Goal: Task Accomplishment & Management: Complete application form

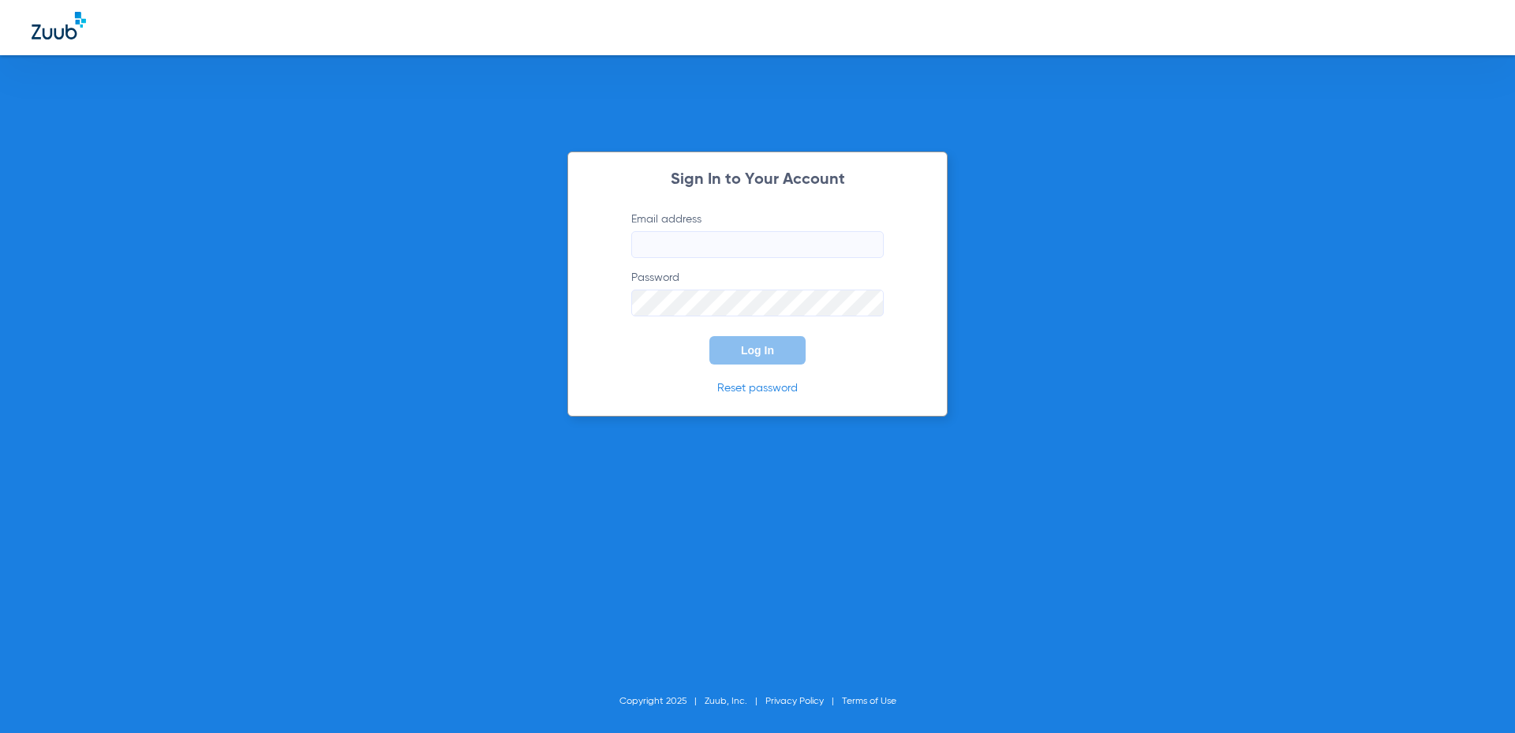
type input "stamfordfd@allaboutkidsteeth.com"
click at [740, 346] on button "Log In" at bounding box center [757, 350] width 96 height 28
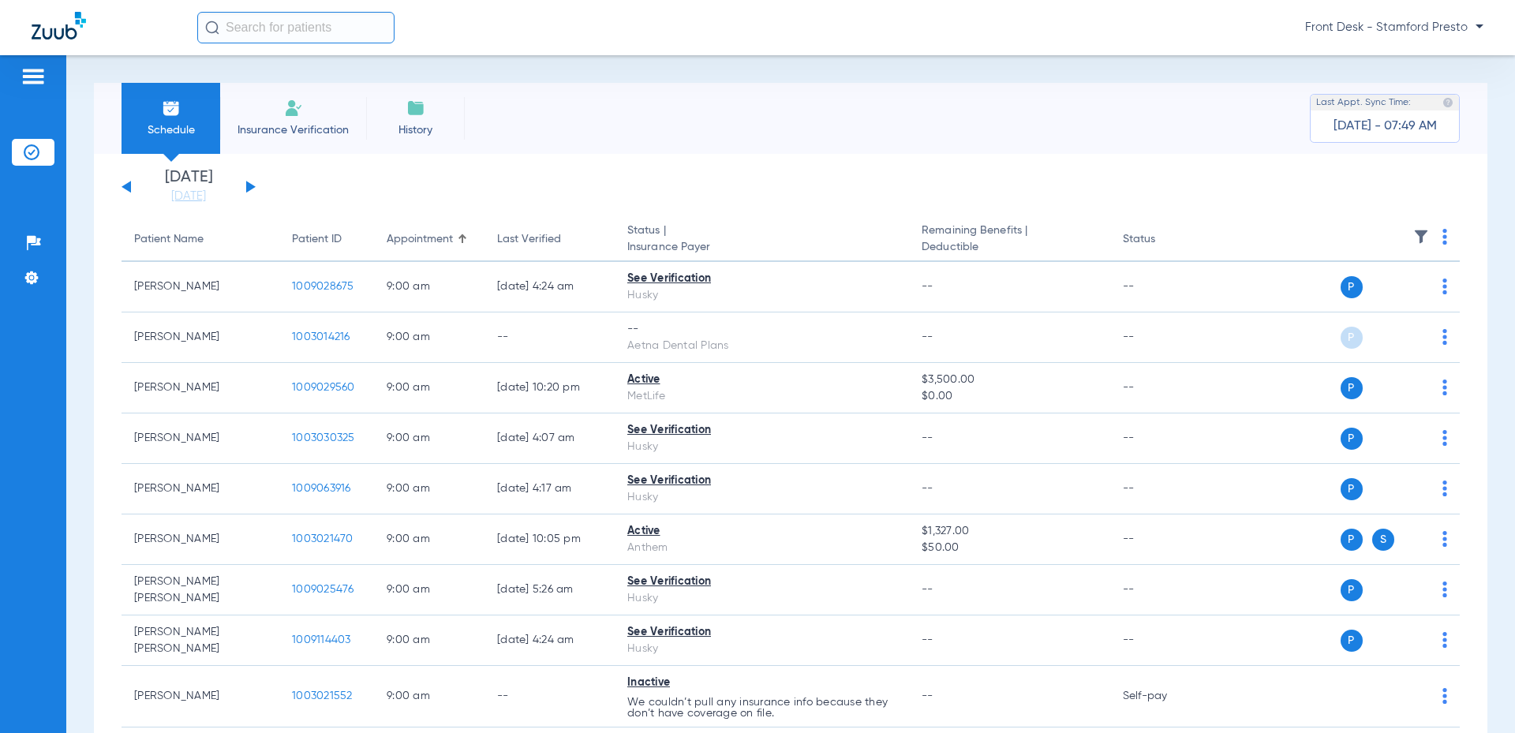
click at [357, 130] on li "Insurance Verification" at bounding box center [293, 118] width 146 height 71
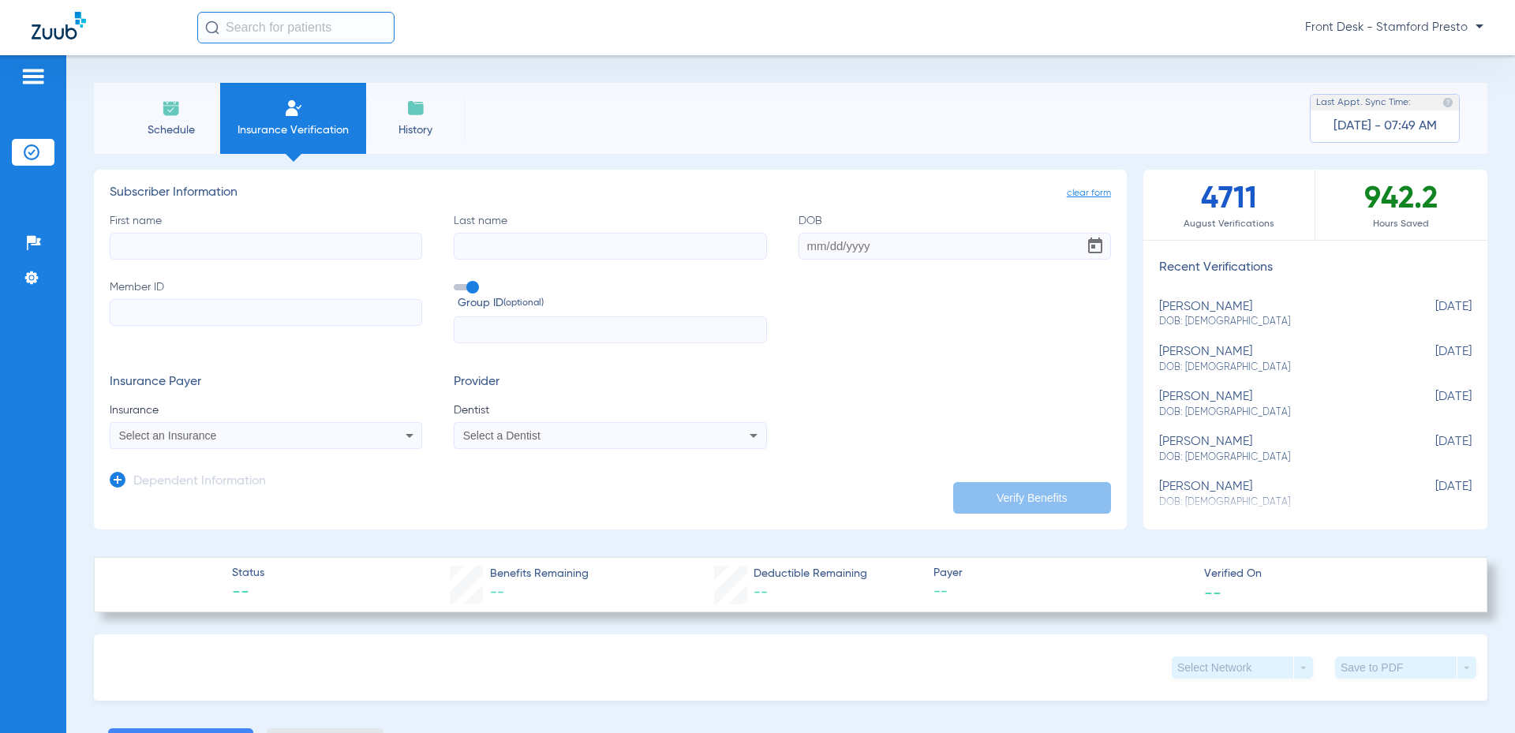
click at [247, 236] on input "First name" at bounding box center [266, 246] width 312 height 27
click at [241, 258] on input "First name Required" at bounding box center [266, 246] width 312 height 27
click at [143, 245] on input "Sepremus" at bounding box center [266, 246] width 312 height 27
type input "Septemus"
click at [523, 260] on div "First name Septemus Last name DOB Member ID Group ID (optional)" at bounding box center [610, 278] width 1001 height 131
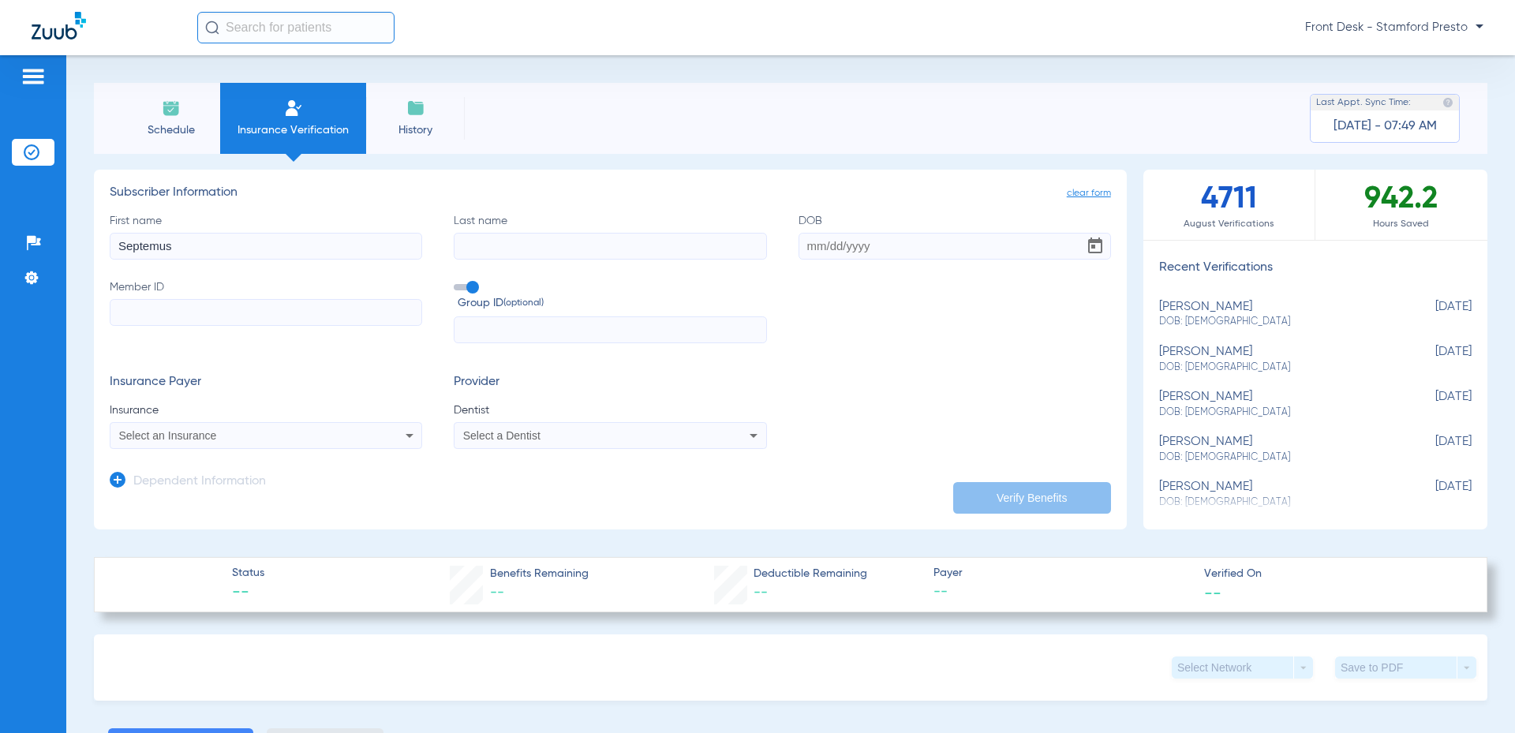
click at [524, 253] on input "Last name" at bounding box center [610, 246] width 312 height 27
type input "[PERSON_NAME]"
click at [845, 249] on input "DOB" at bounding box center [954, 246] width 312 height 27
type input "10/24/1974"
click at [160, 317] on input "Member ID" at bounding box center [266, 312] width 312 height 27
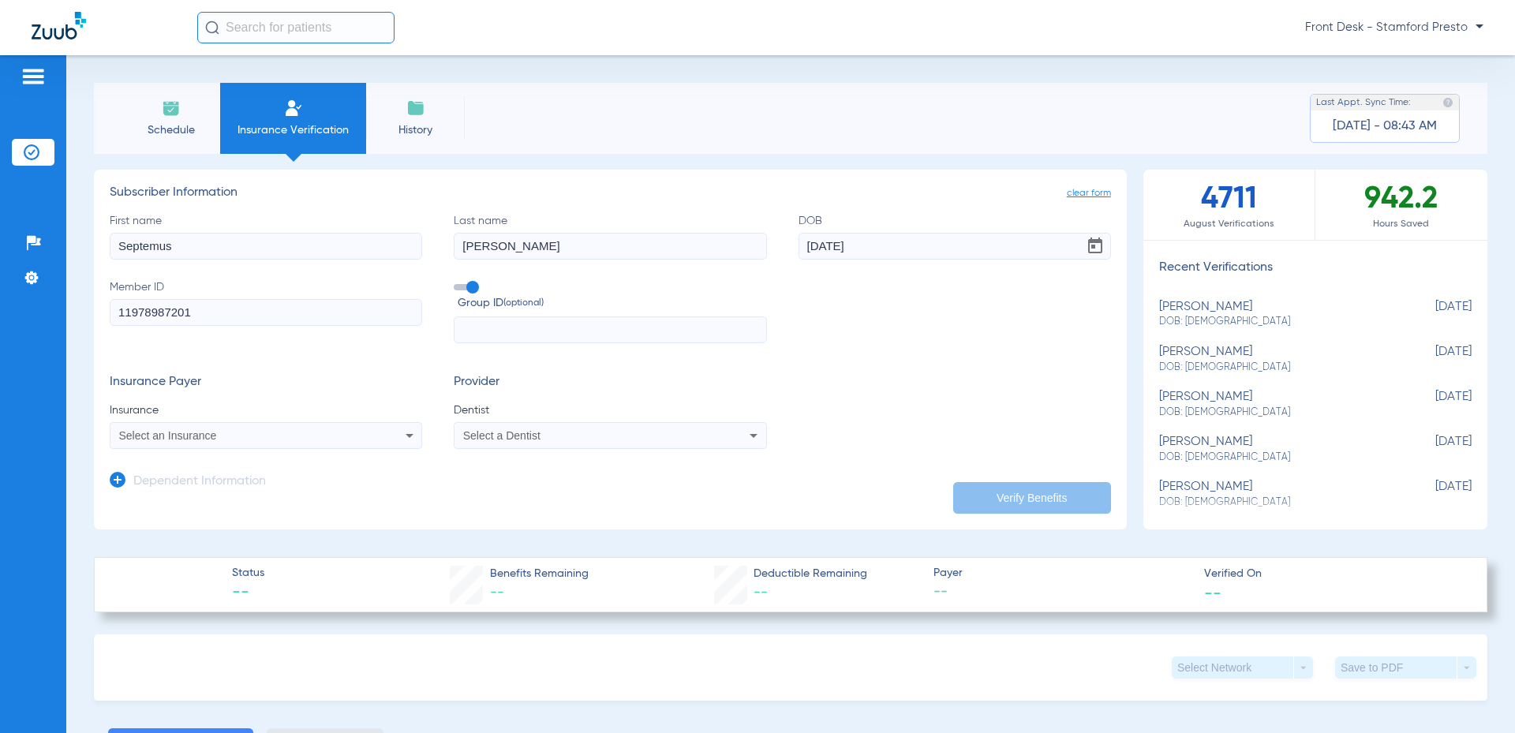
type input "11978987201"
click at [346, 430] on div "Select an Insurance" at bounding box center [237, 435] width 236 height 11
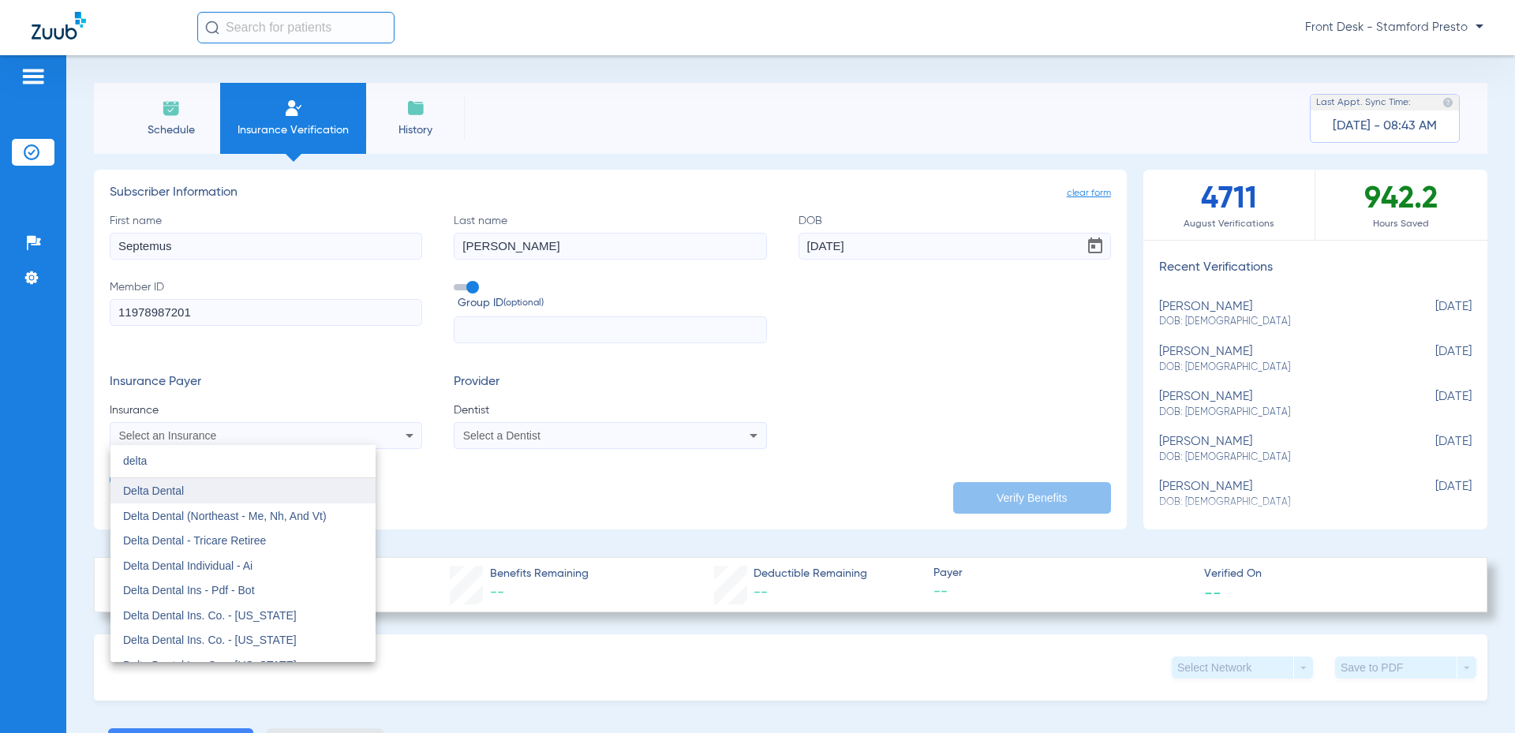
type input "delta"
click at [299, 494] on mat-option "Delta Dental" at bounding box center [242, 490] width 265 height 25
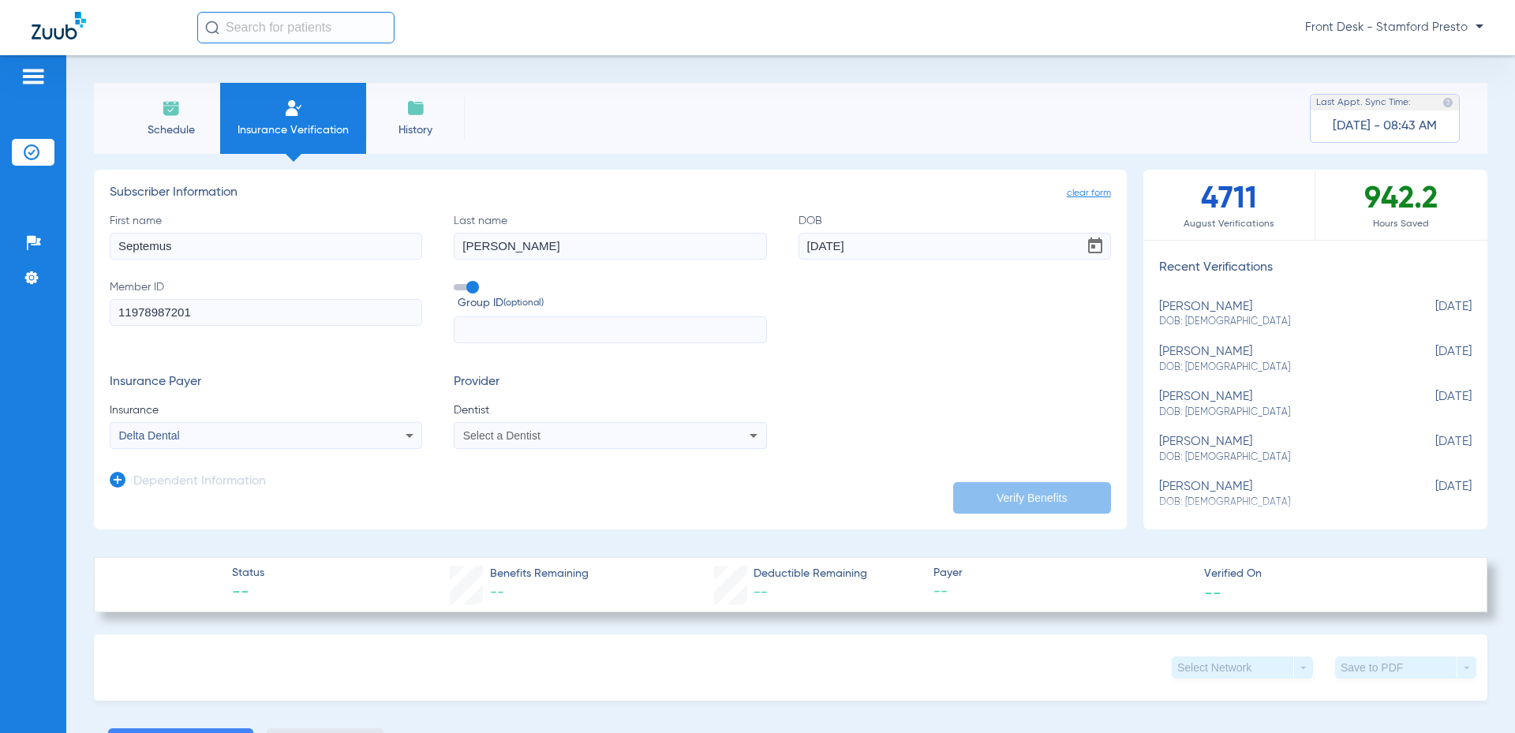
click at [242, 437] on div "Delta Dental" at bounding box center [237, 435] width 236 height 11
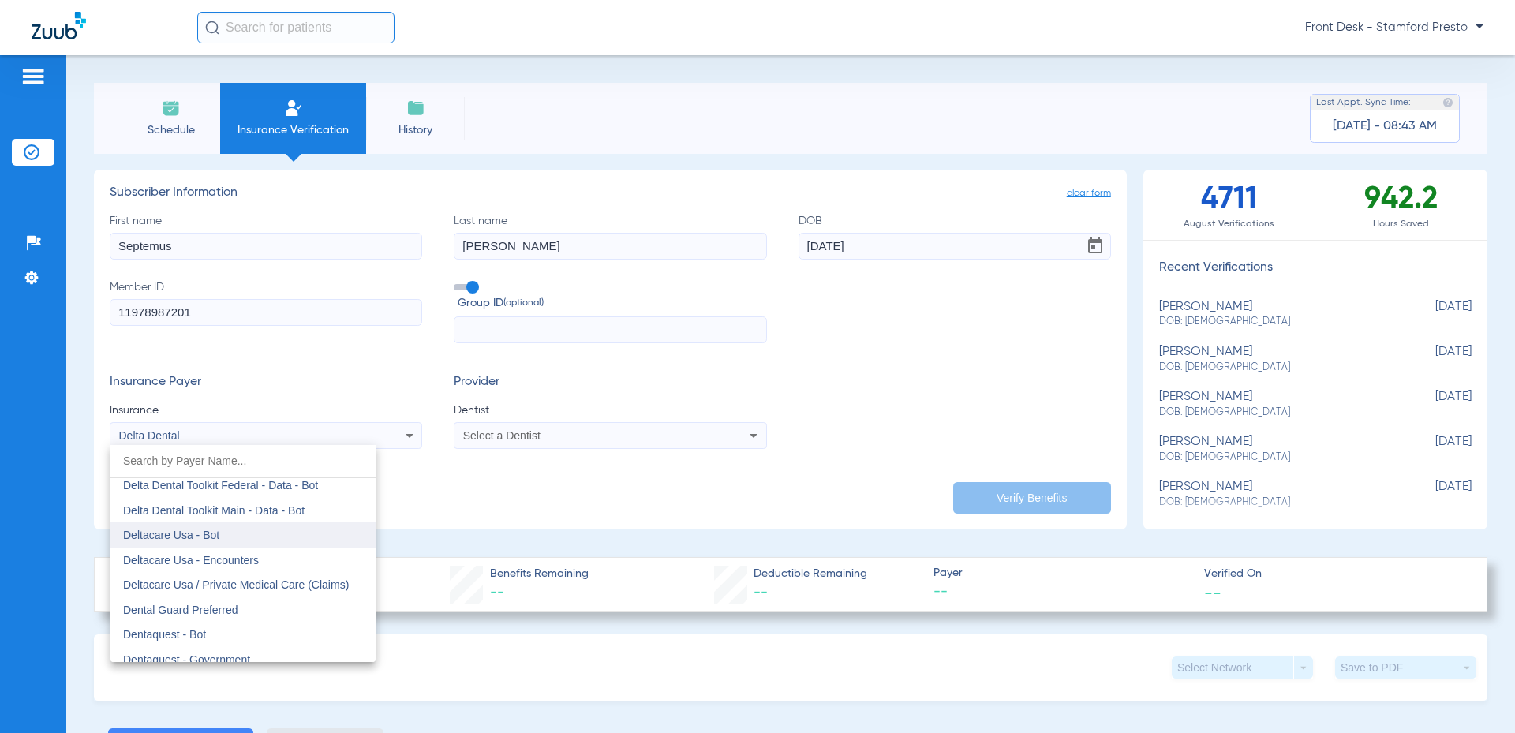
scroll to position [4555, 0]
click at [521, 442] on div at bounding box center [757, 366] width 1515 height 733
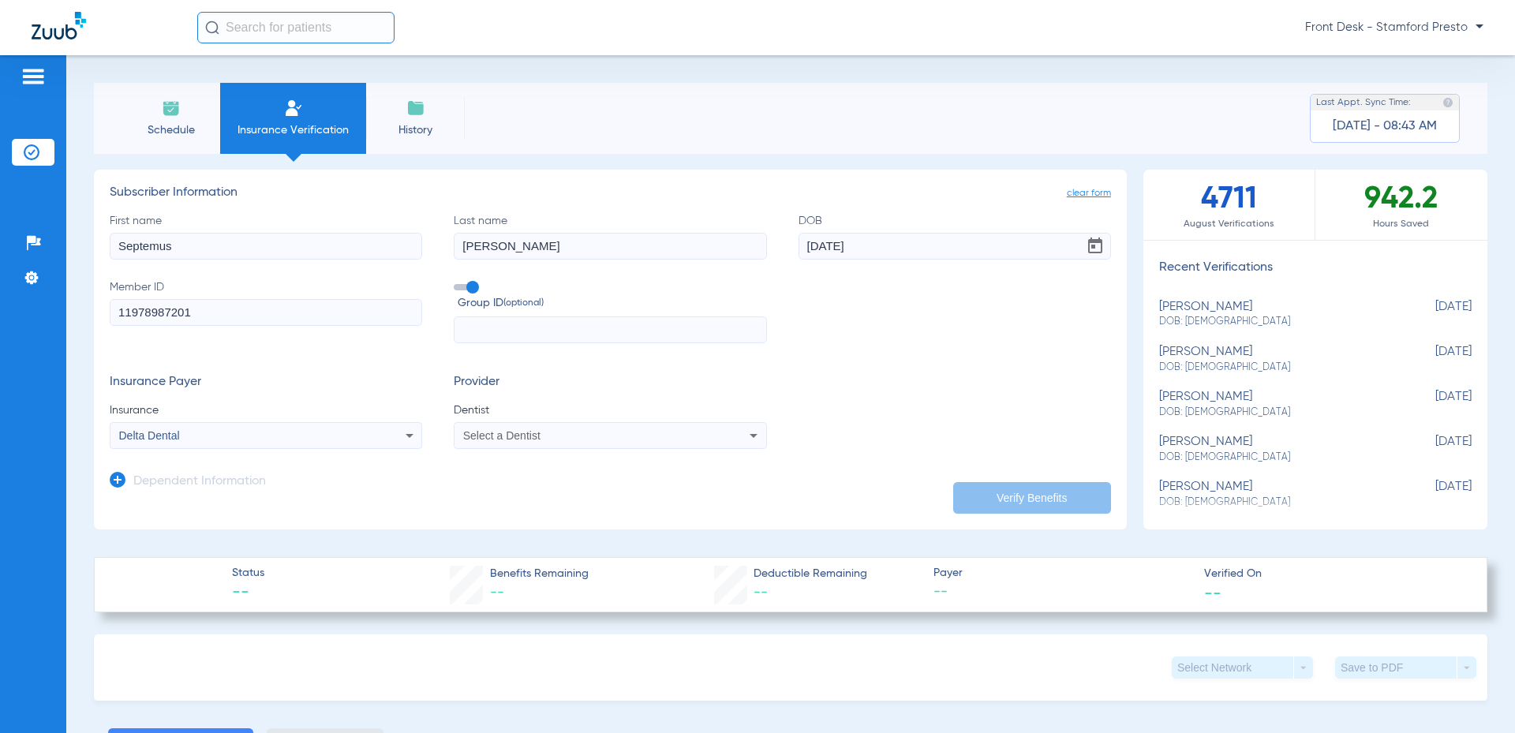
click at [530, 441] on span "Select a Dentist" at bounding box center [501, 435] width 77 height 13
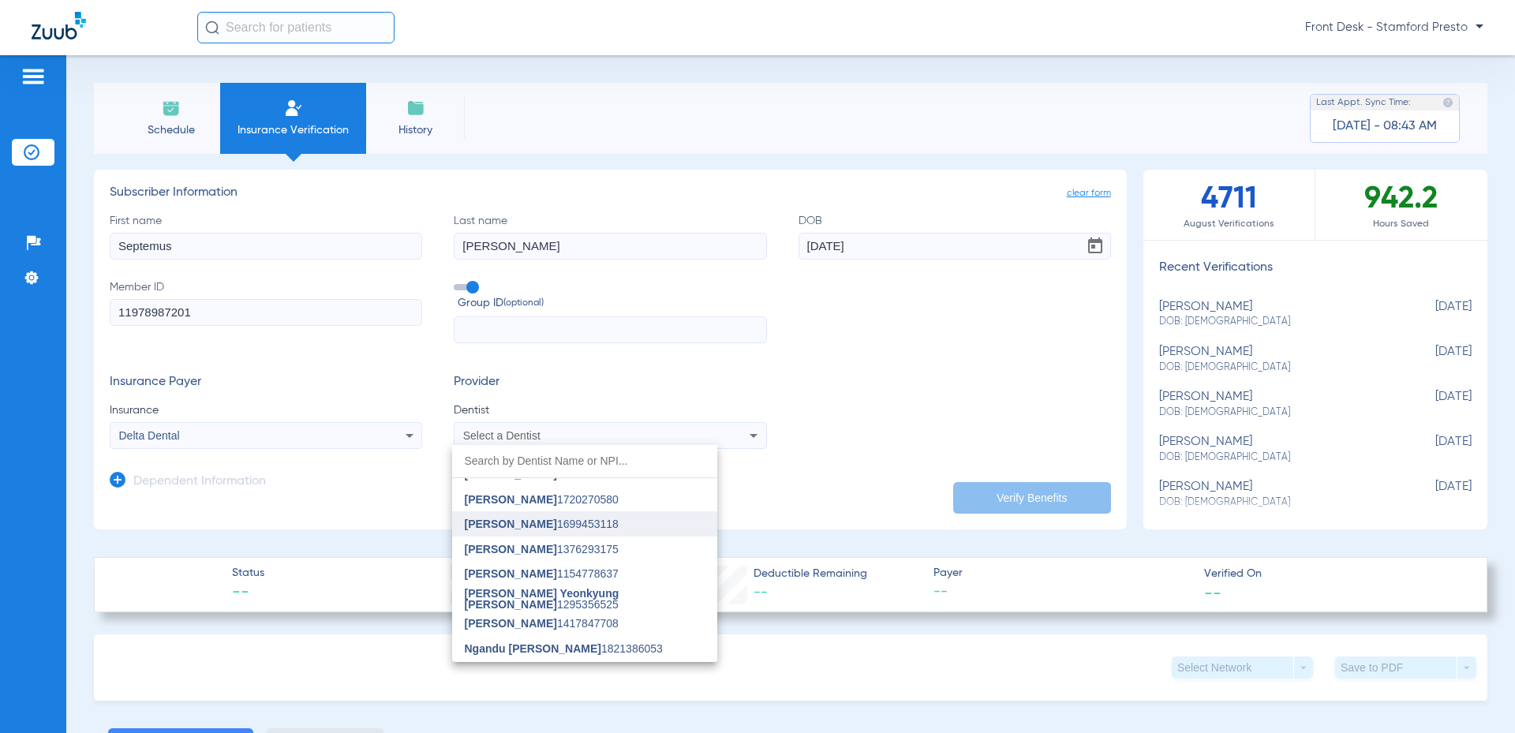
scroll to position [237, 0]
click at [569, 562] on mat-option "Gavin To 1699453118" at bounding box center [584, 552] width 265 height 25
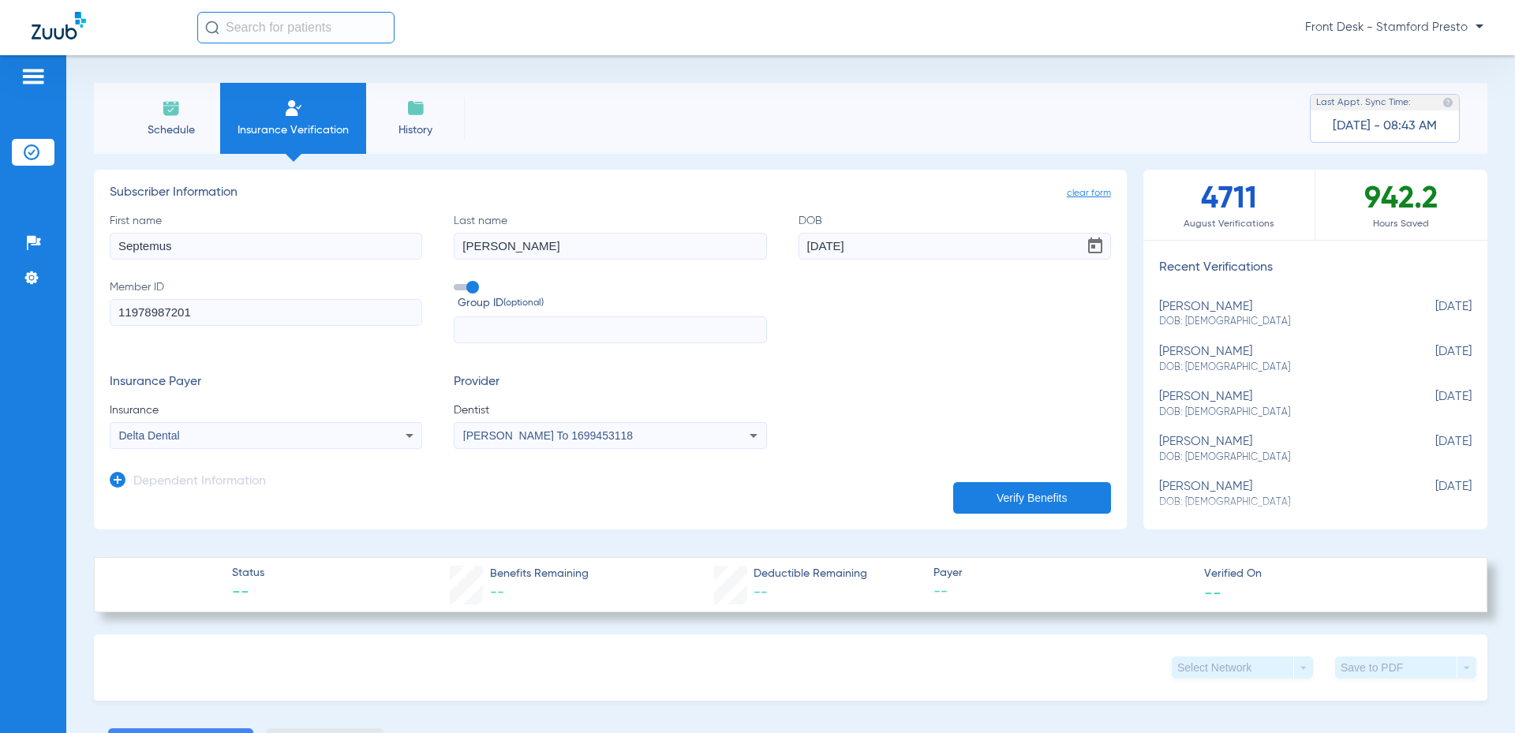
drag, startPoint x: 571, startPoint y: 420, endPoint x: 575, endPoint y: 435, distance: 14.7
click at [574, 423] on app-form-autocomplete "Dentist Gavin To 1699453118" at bounding box center [610, 425] width 312 height 47
click at [575, 439] on div "Gavin To 1699453118" at bounding box center [581, 435] width 236 height 11
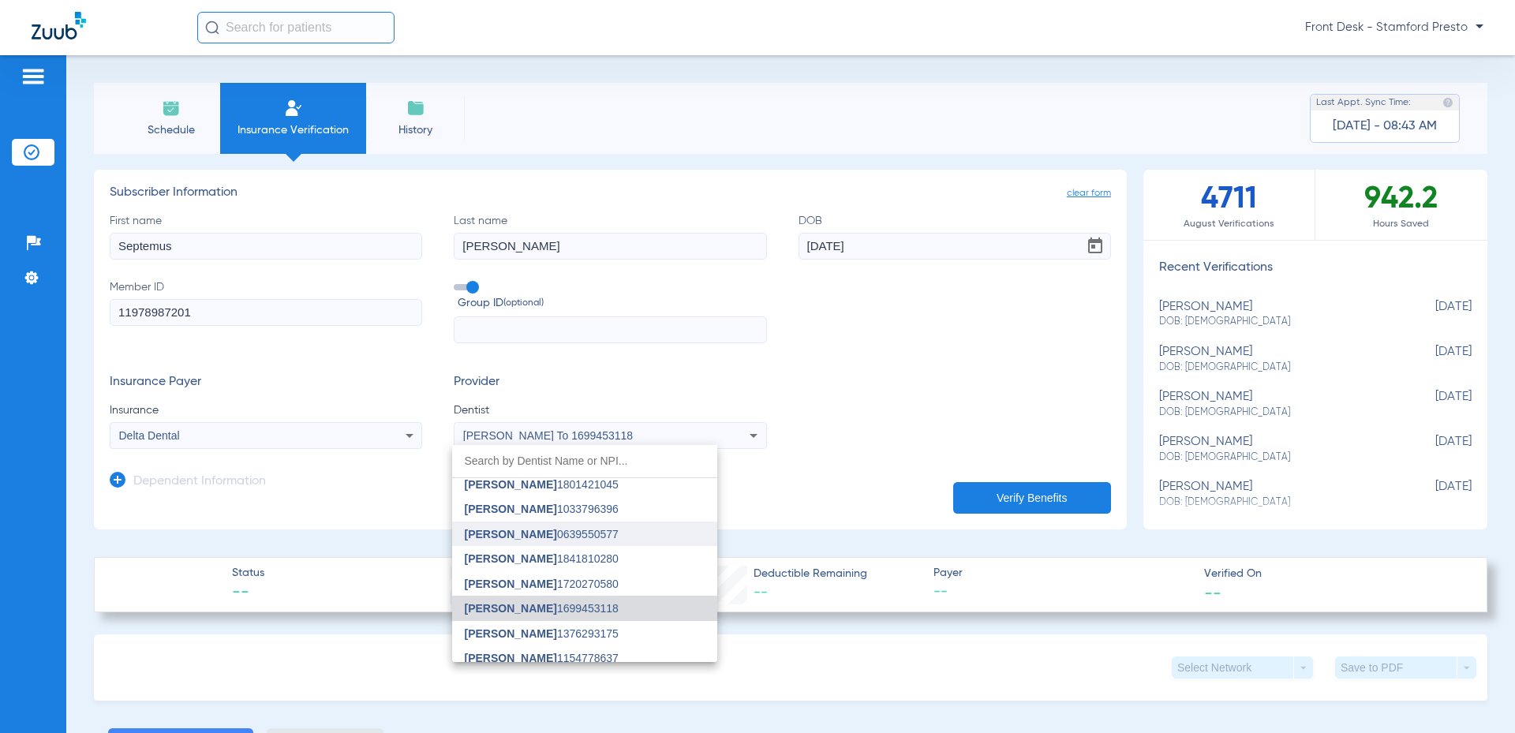
scroll to position [219, 0]
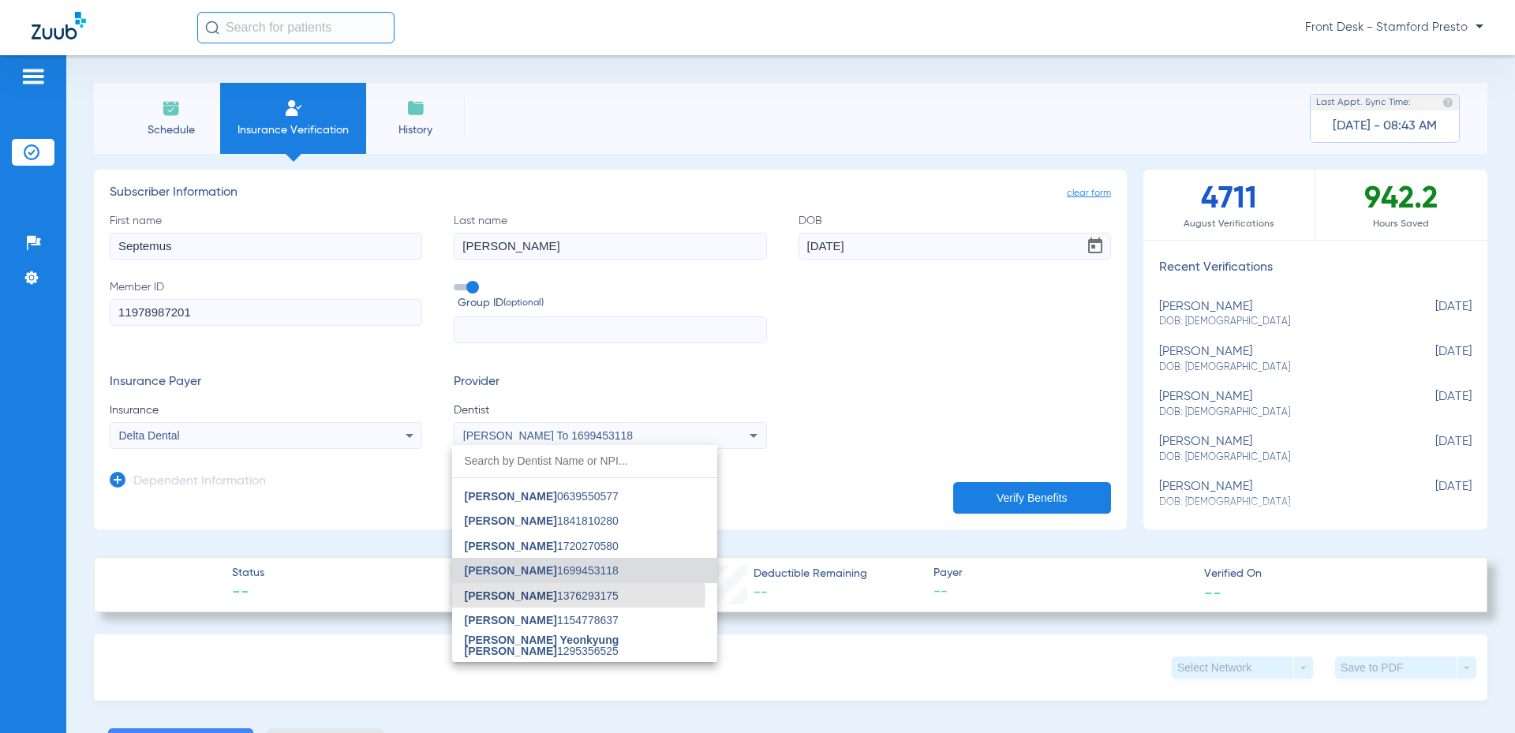
click at [570, 593] on span "Jenny Liu 1376293175" at bounding box center [542, 595] width 154 height 11
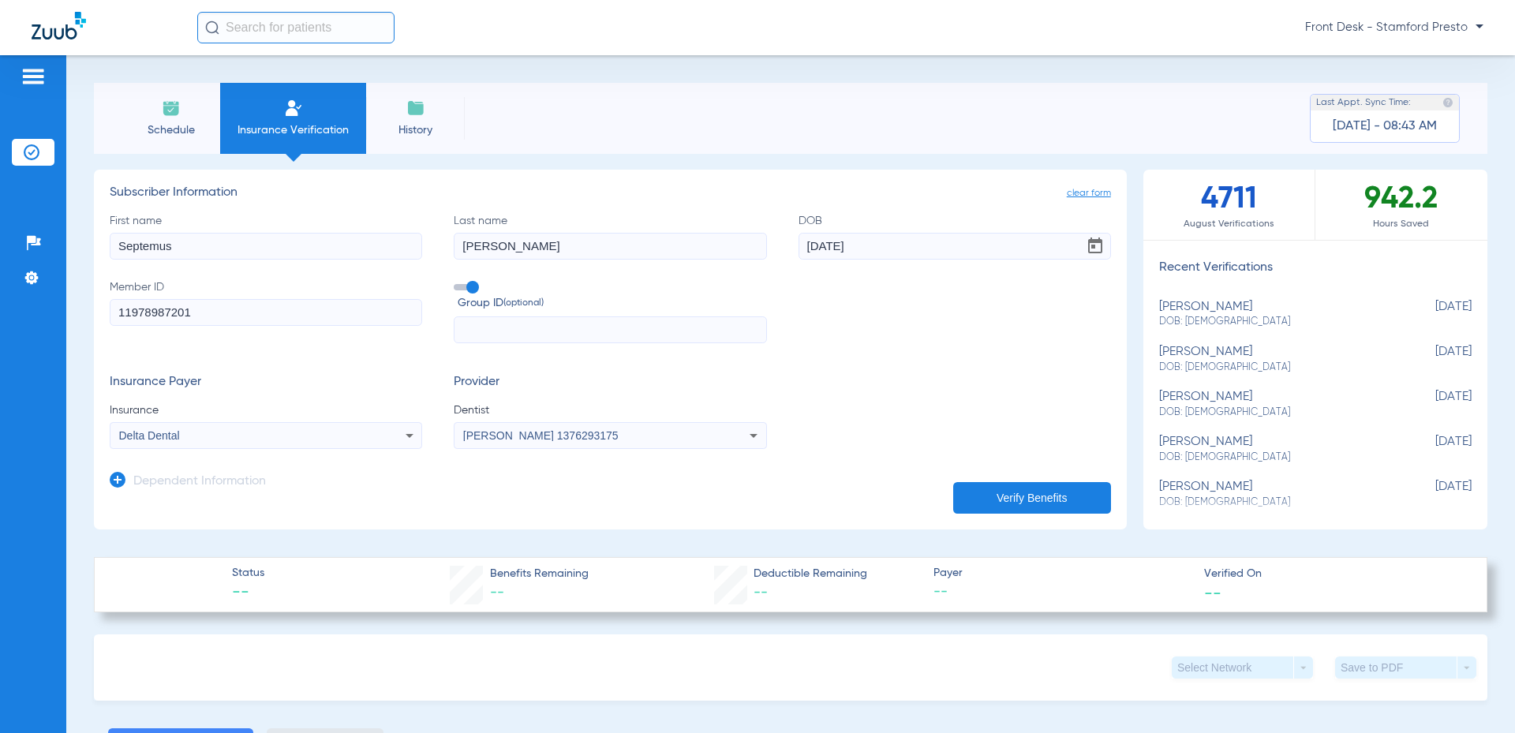
click at [1025, 501] on button "Verify Benefits" at bounding box center [1032, 498] width 158 height 32
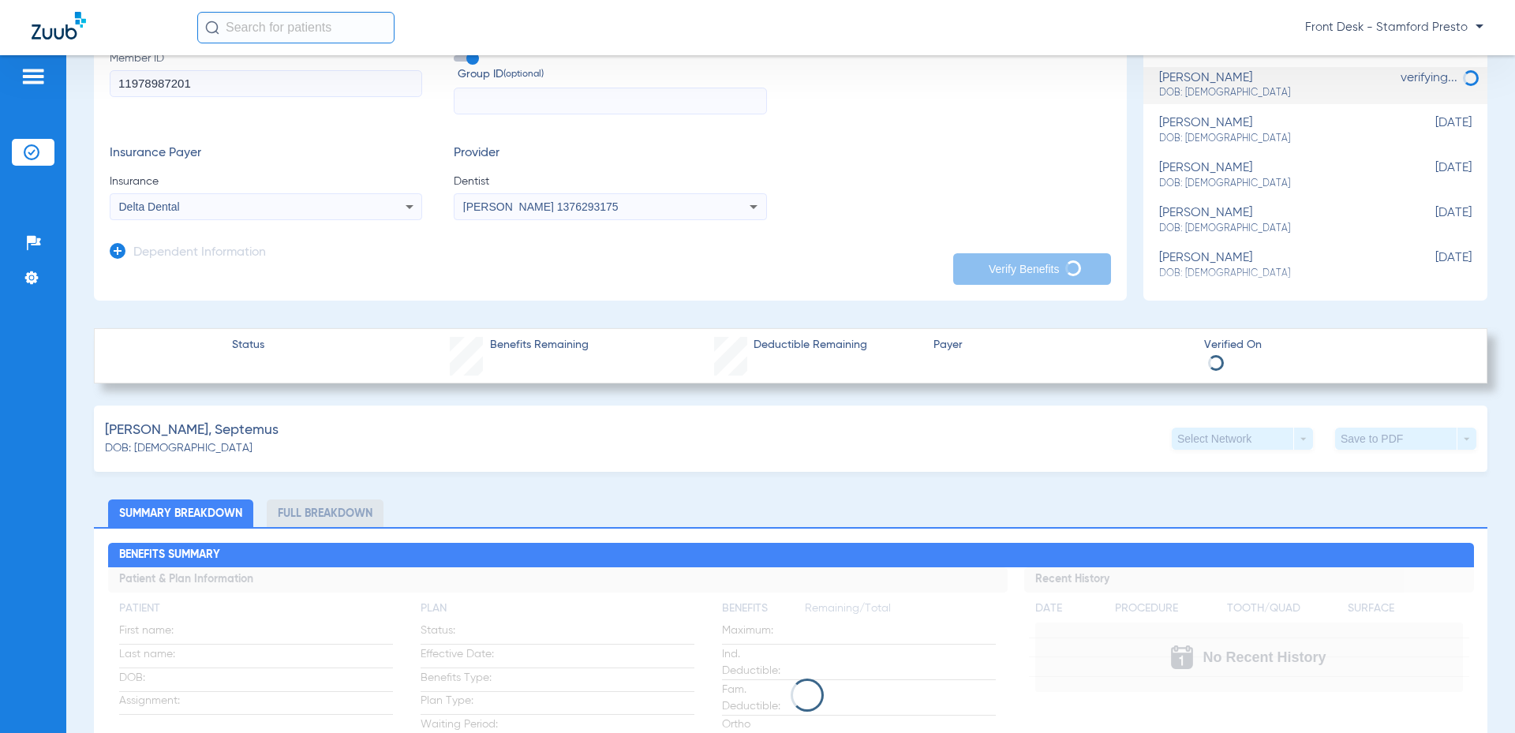
scroll to position [237, 0]
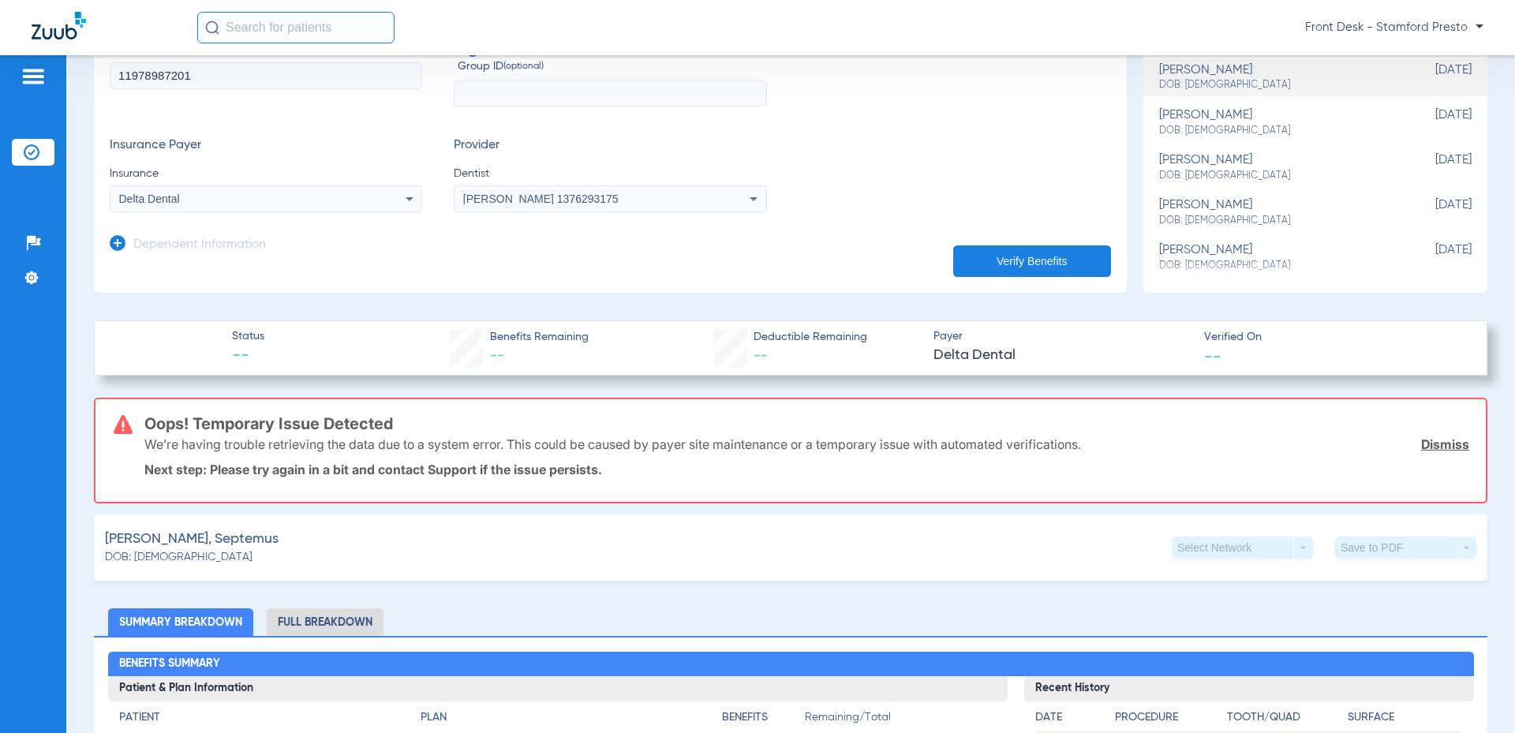
click at [503, 453] on div "We’re having trouble retrieving the data due to a system error. This could be c…" at bounding box center [806, 444] width 1324 height 41
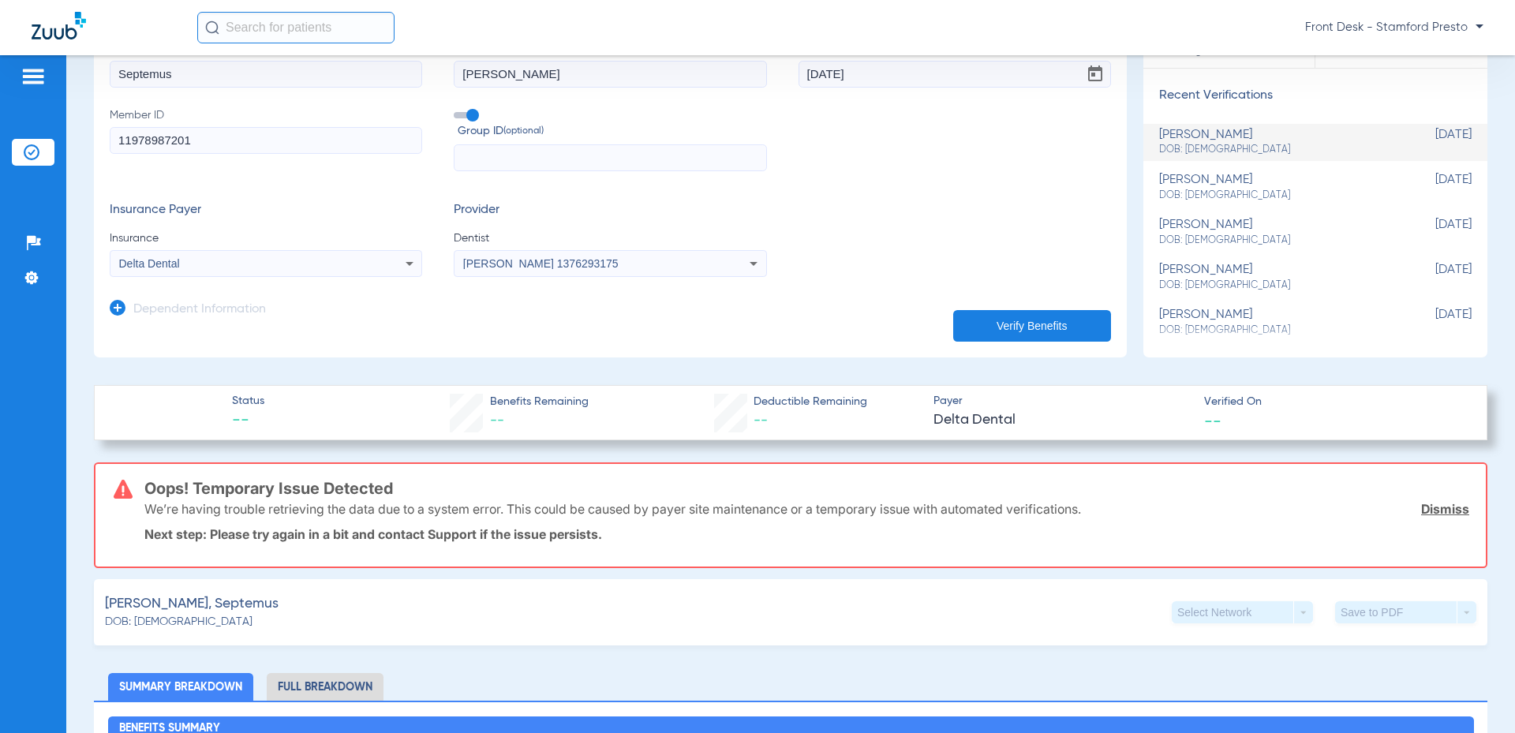
scroll to position [158, 0]
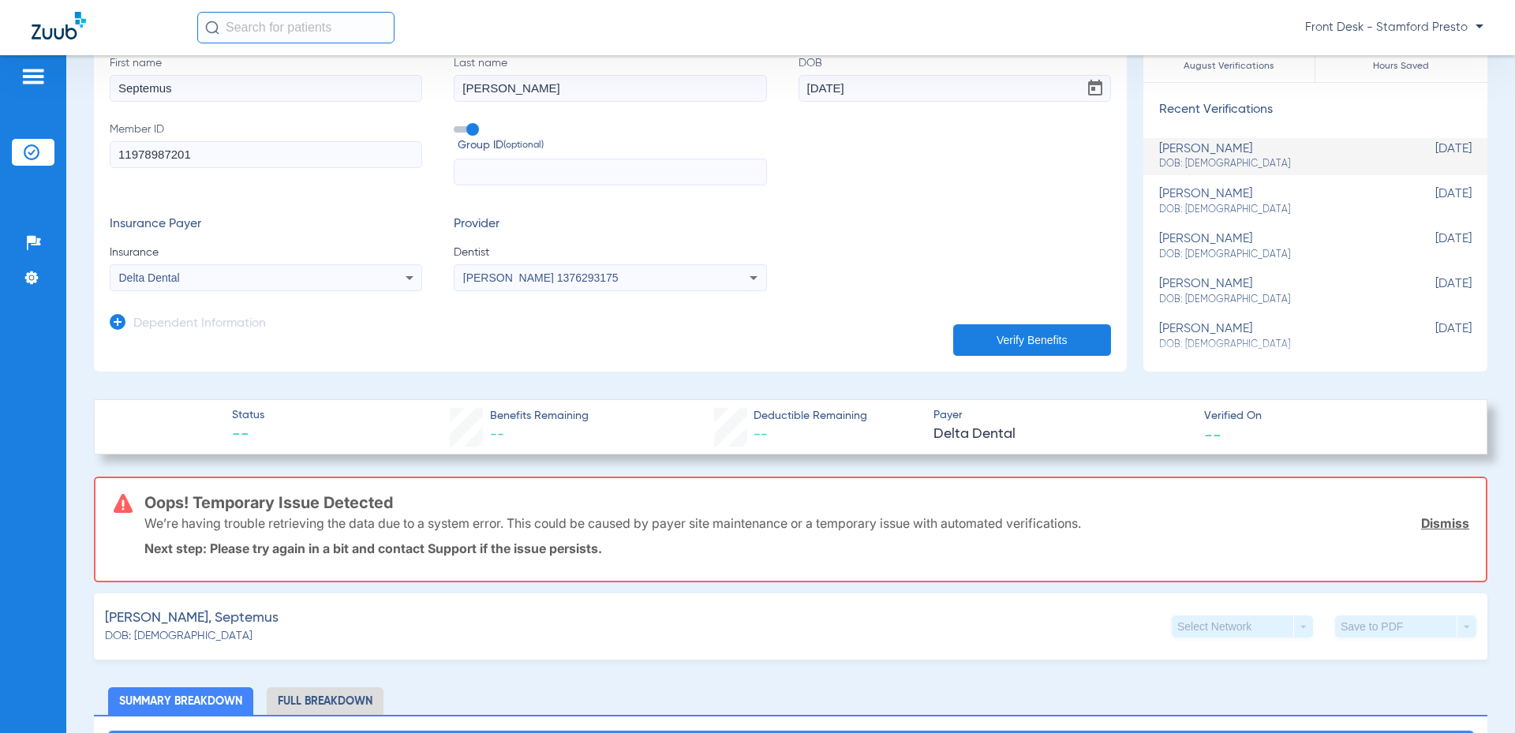
click at [242, 287] on div "Delta Dental" at bounding box center [265, 277] width 311 height 19
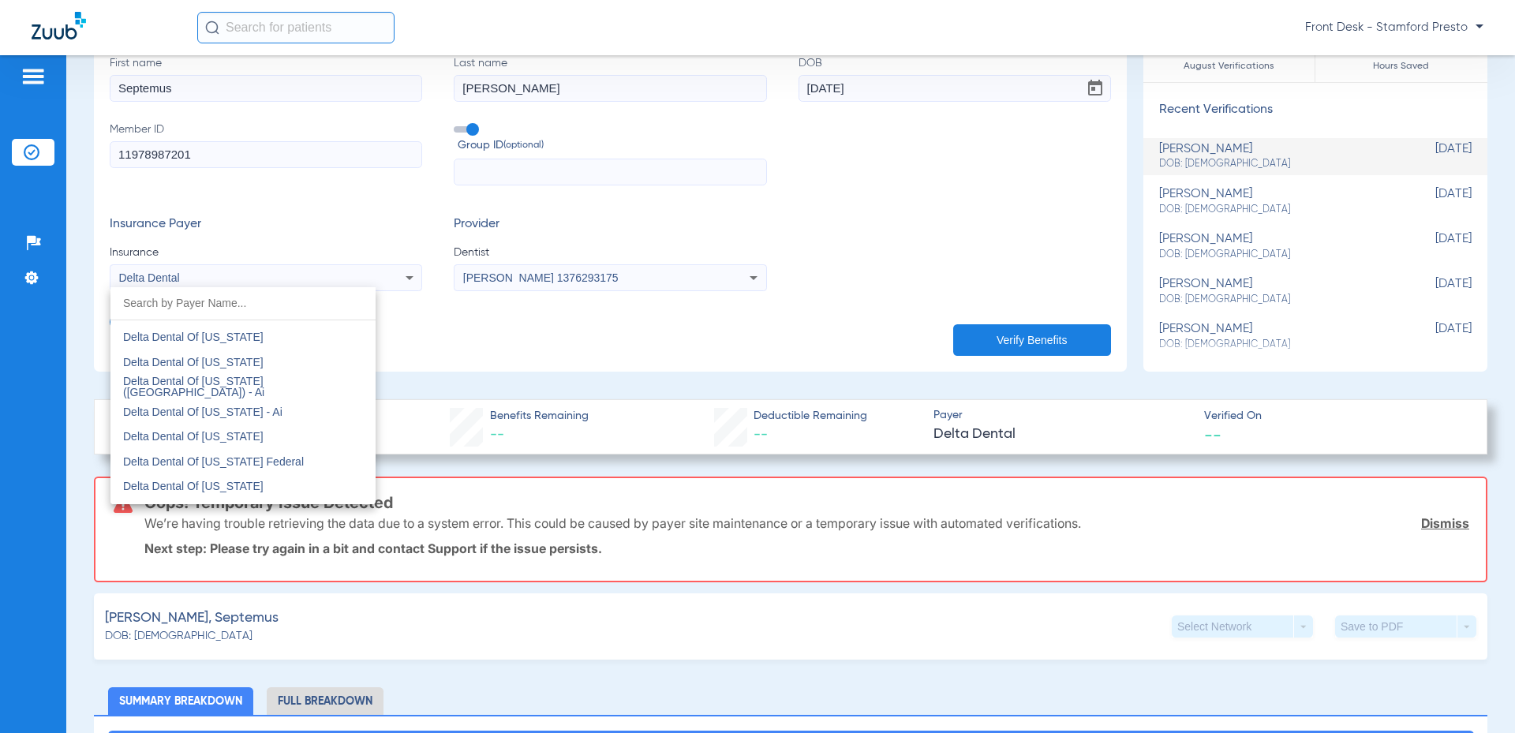
scroll to position [3057, 0]
click at [255, 448] on mat-option "Delta Dental Of Connecticut" at bounding box center [242, 456] width 265 height 25
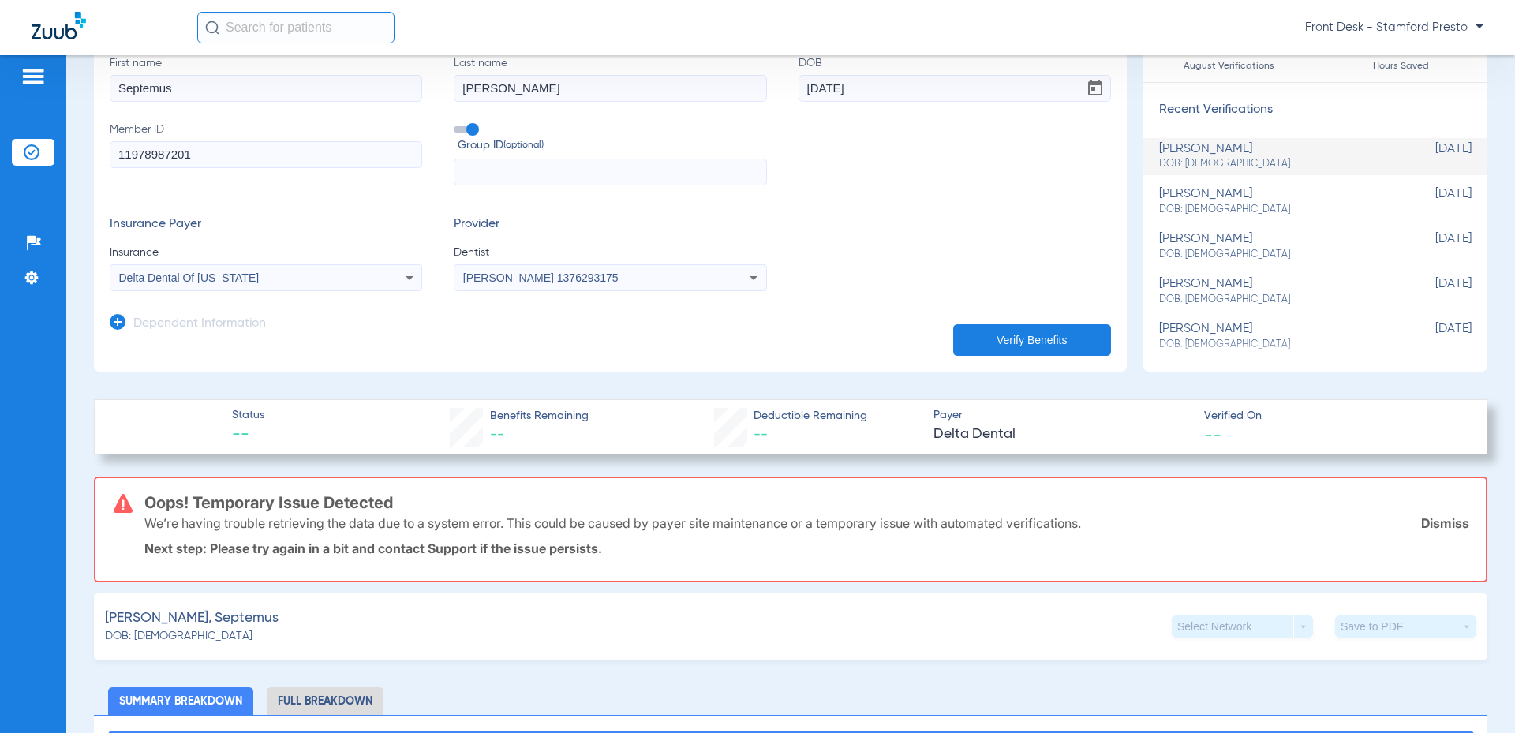
click at [988, 346] on button "Verify Benefits" at bounding box center [1032, 340] width 158 height 32
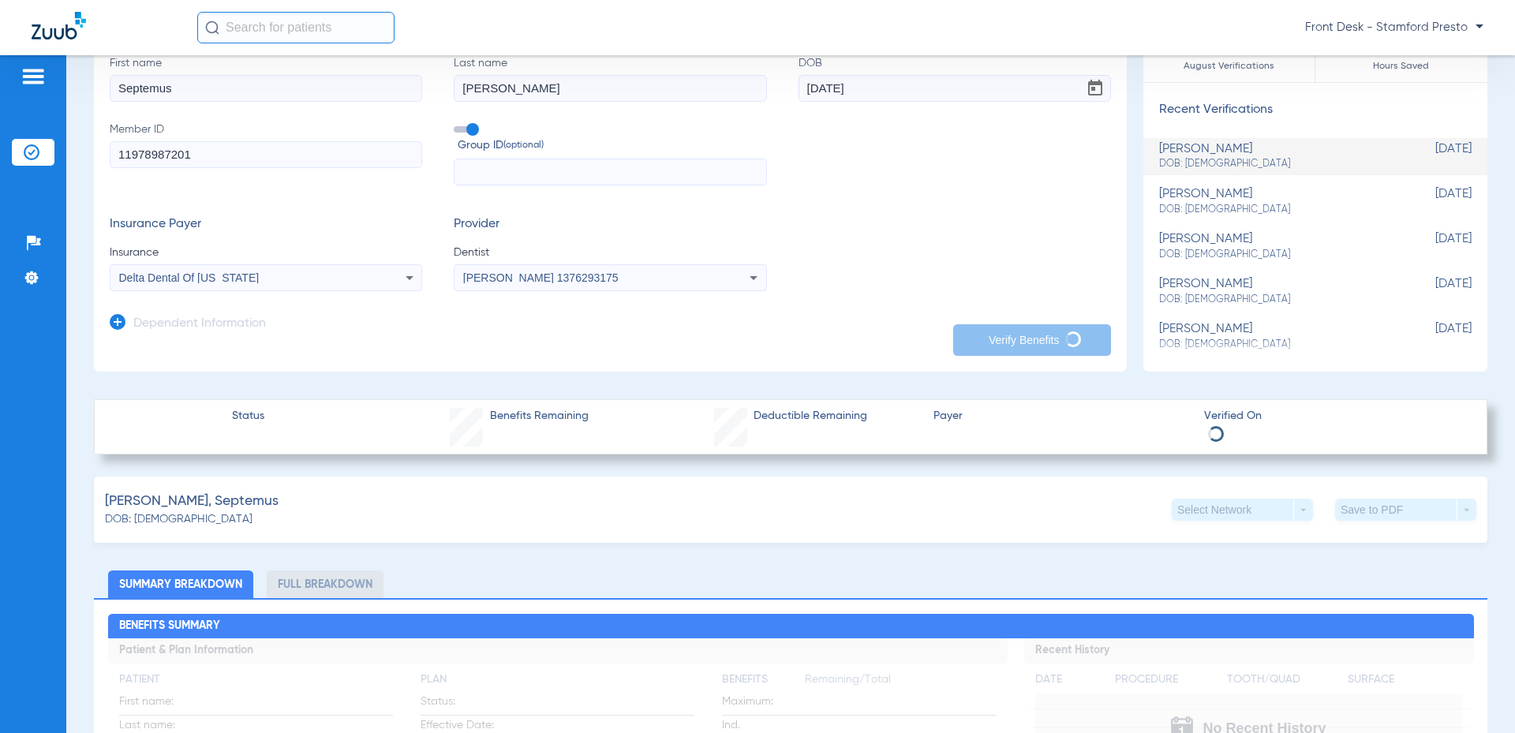
scroll to position [79, 0]
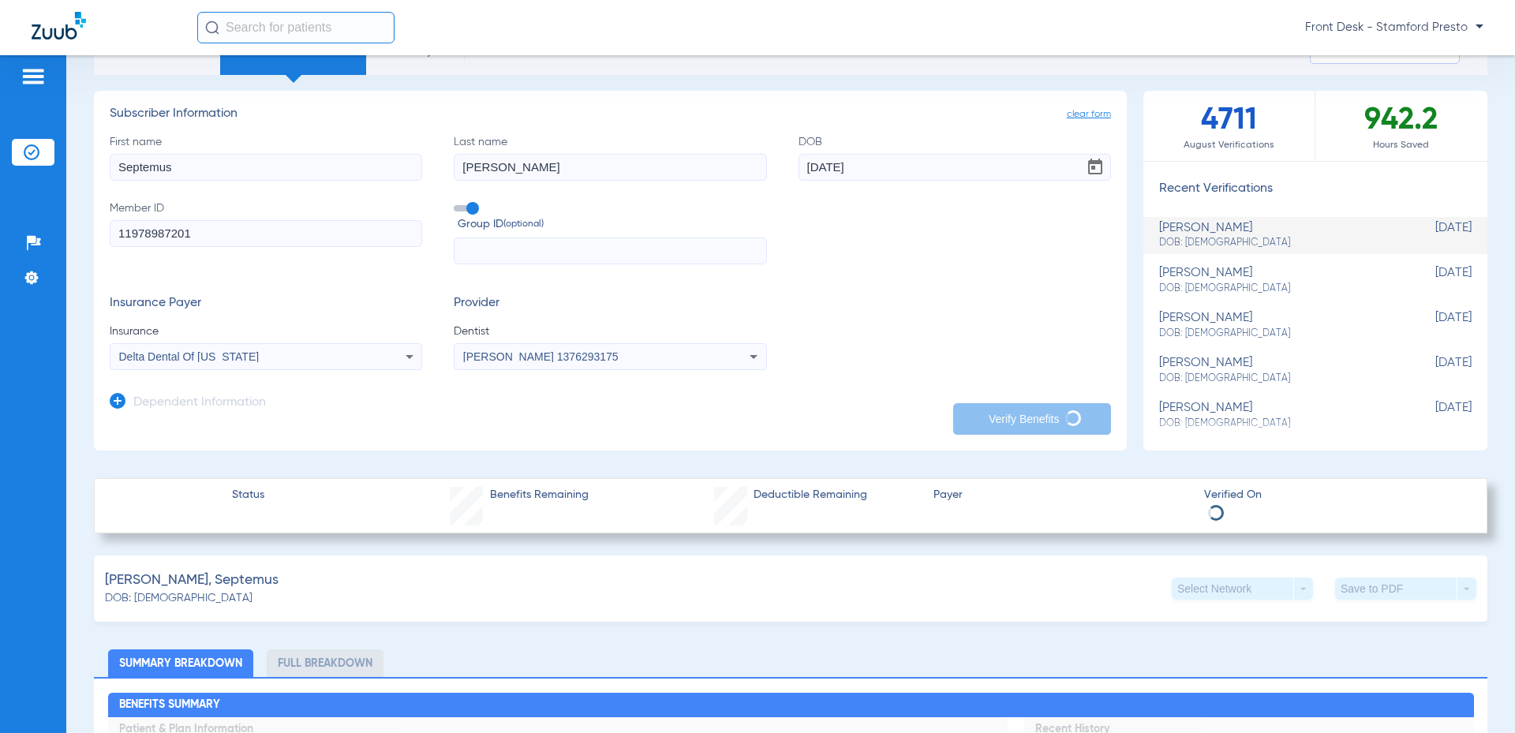
click at [876, 176] on input "10/24/1974" at bounding box center [954, 167] width 312 height 27
type input "[DATE]"
click at [242, 353] on span "Delta Dental Of Connecticut" at bounding box center [189, 356] width 140 height 13
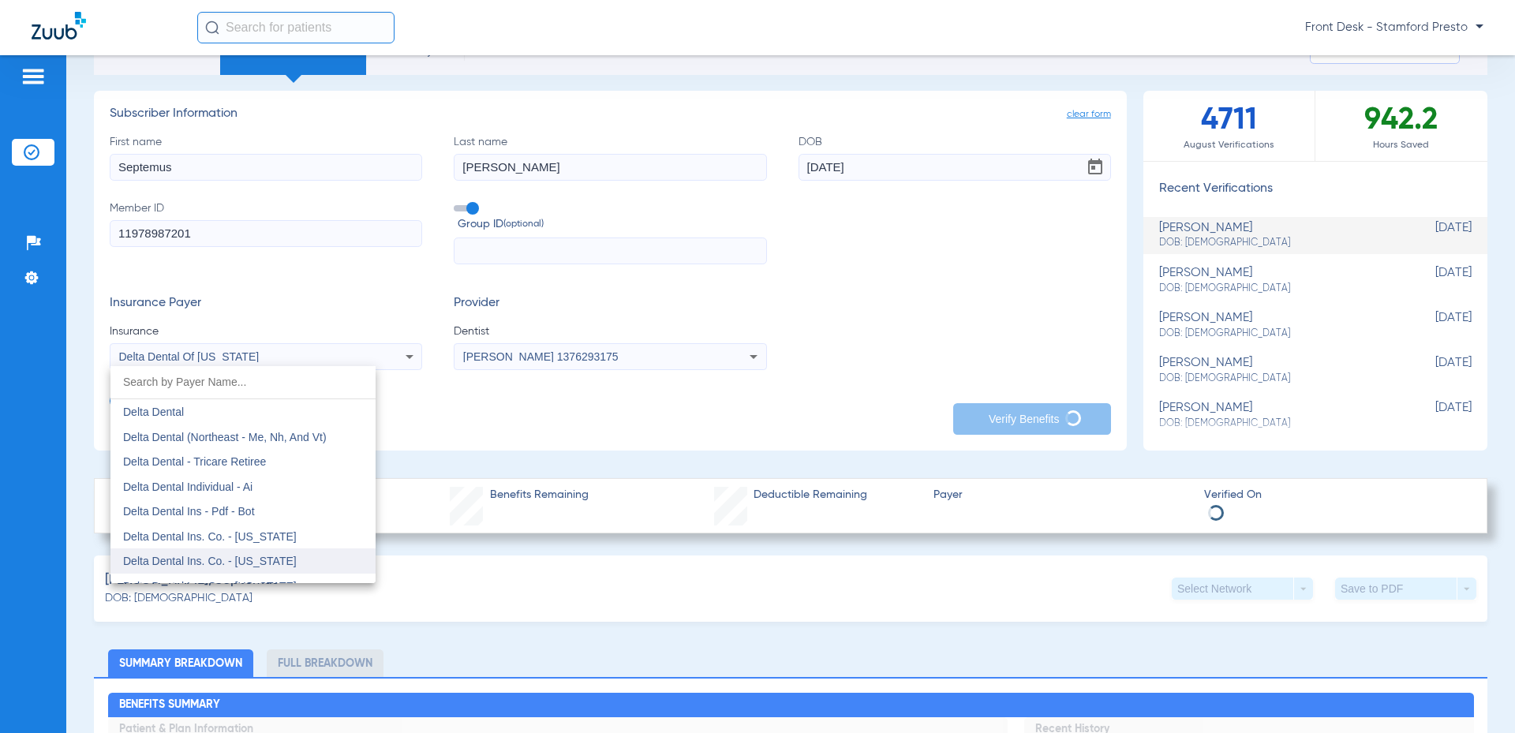
scroll to position [2549, 0]
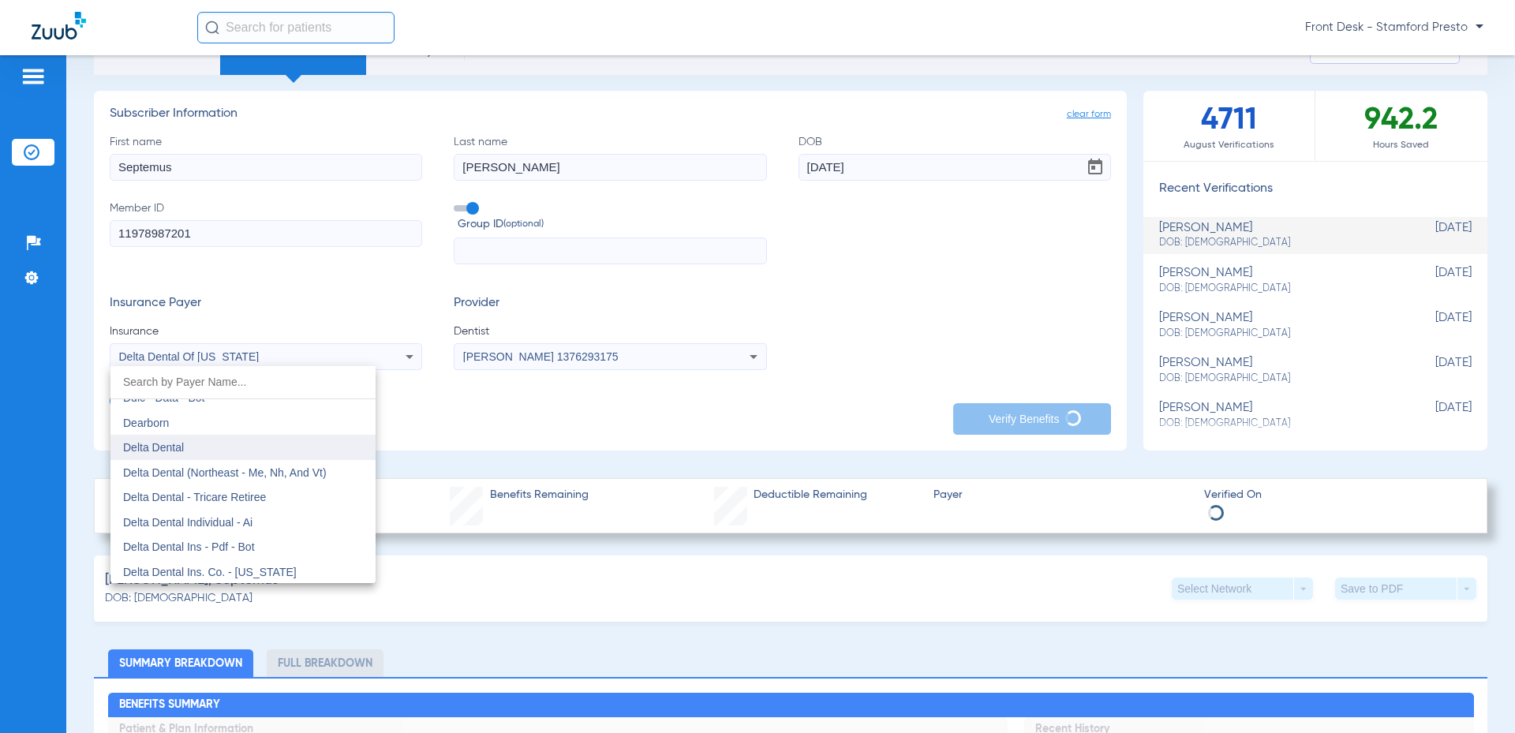
click at [228, 443] on mat-option "Delta Dental" at bounding box center [242, 447] width 265 height 25
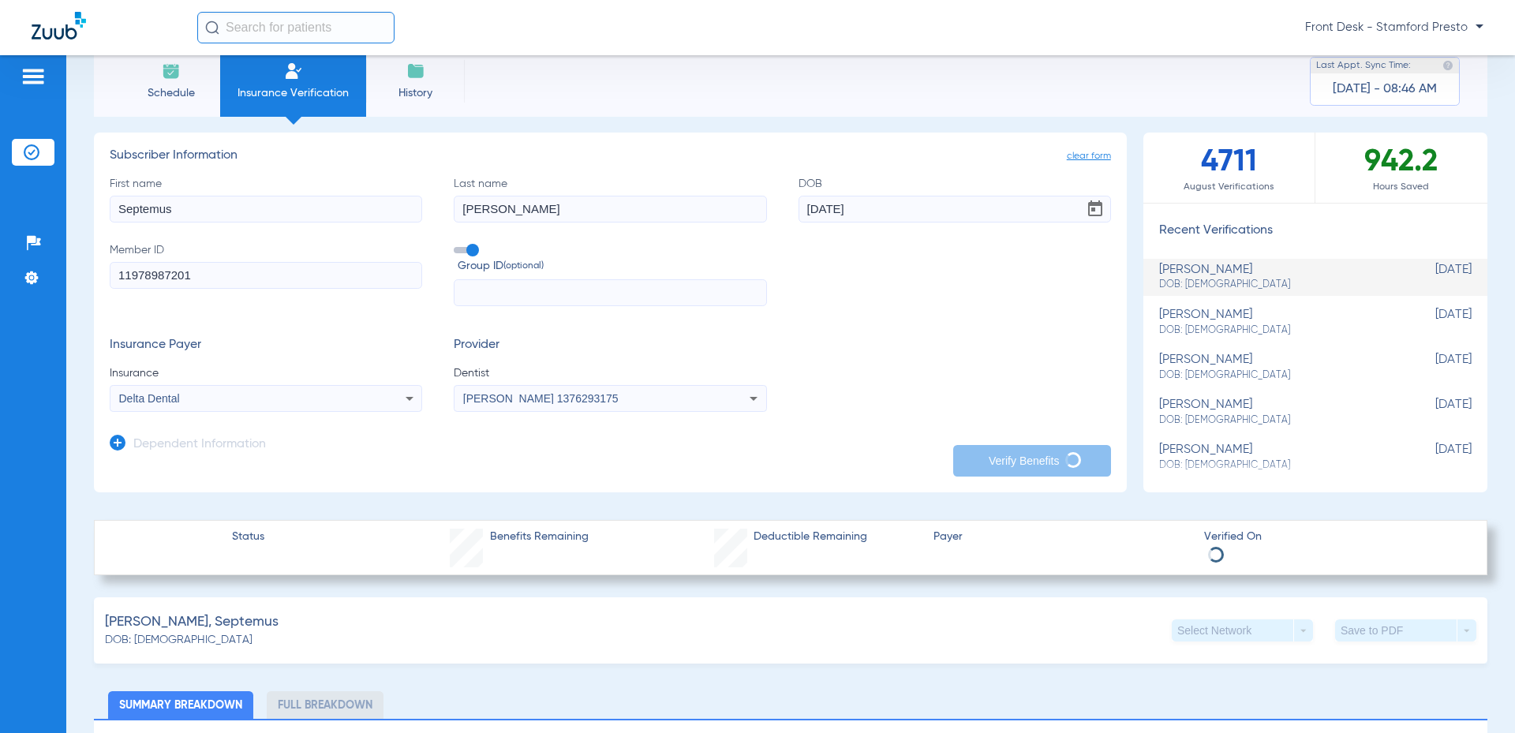
scroll to position [0, 0]
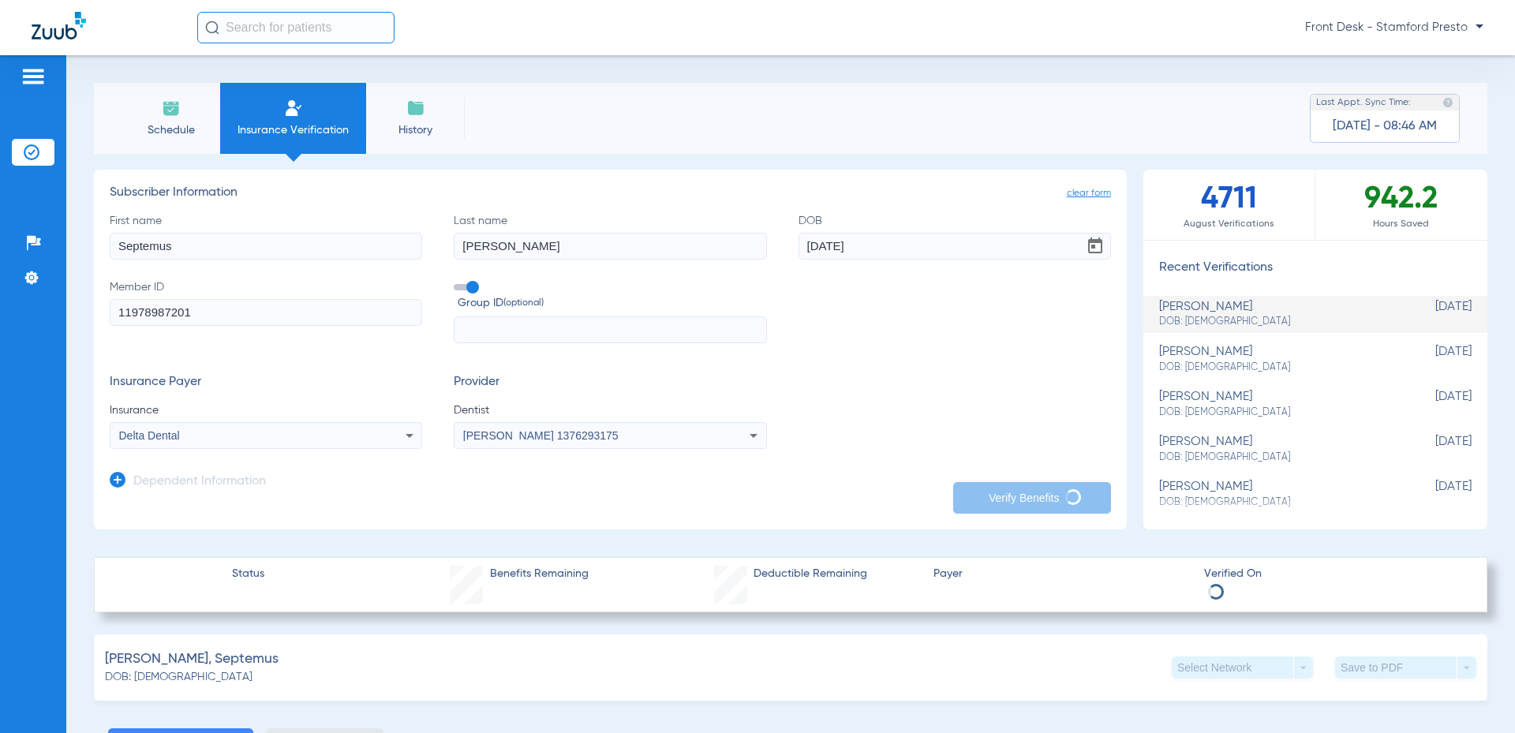
drag, startPoint x: 230, startPoint y: 306, endPoint x: 4, endPoint y: 278, distance: 228.1
click at [6, 278] on div "Patients Insurance Verification Setup Help Center Settings Schedule Insurance V…" at bounding box center [757, 421] width 1515 height 733
click at [184, 119] on li "Schedule" at bounding box center [170, 118] width 99 height 71
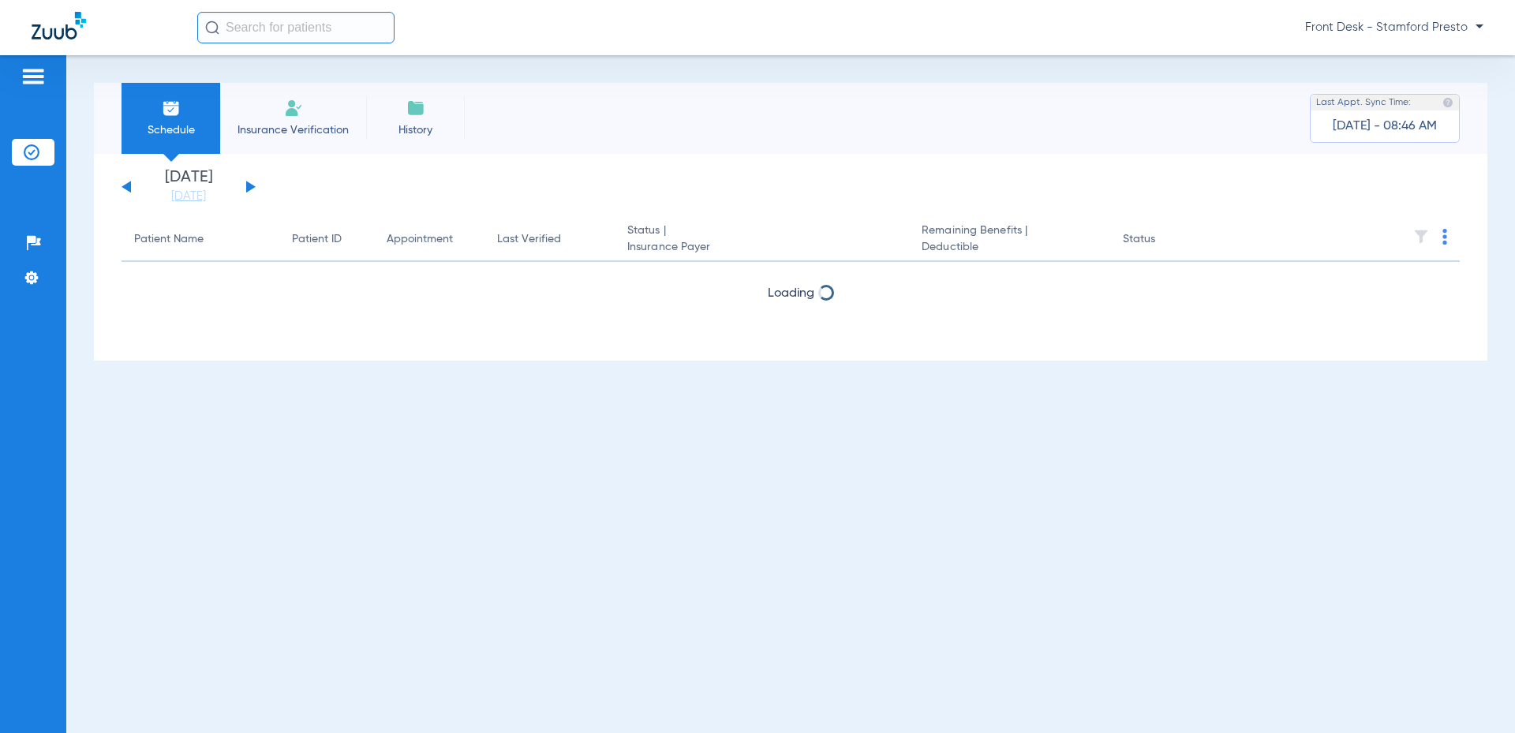
click at [317, 130] on span "Insurance Verification" at bounding box center [293, 130] width 122 height 16
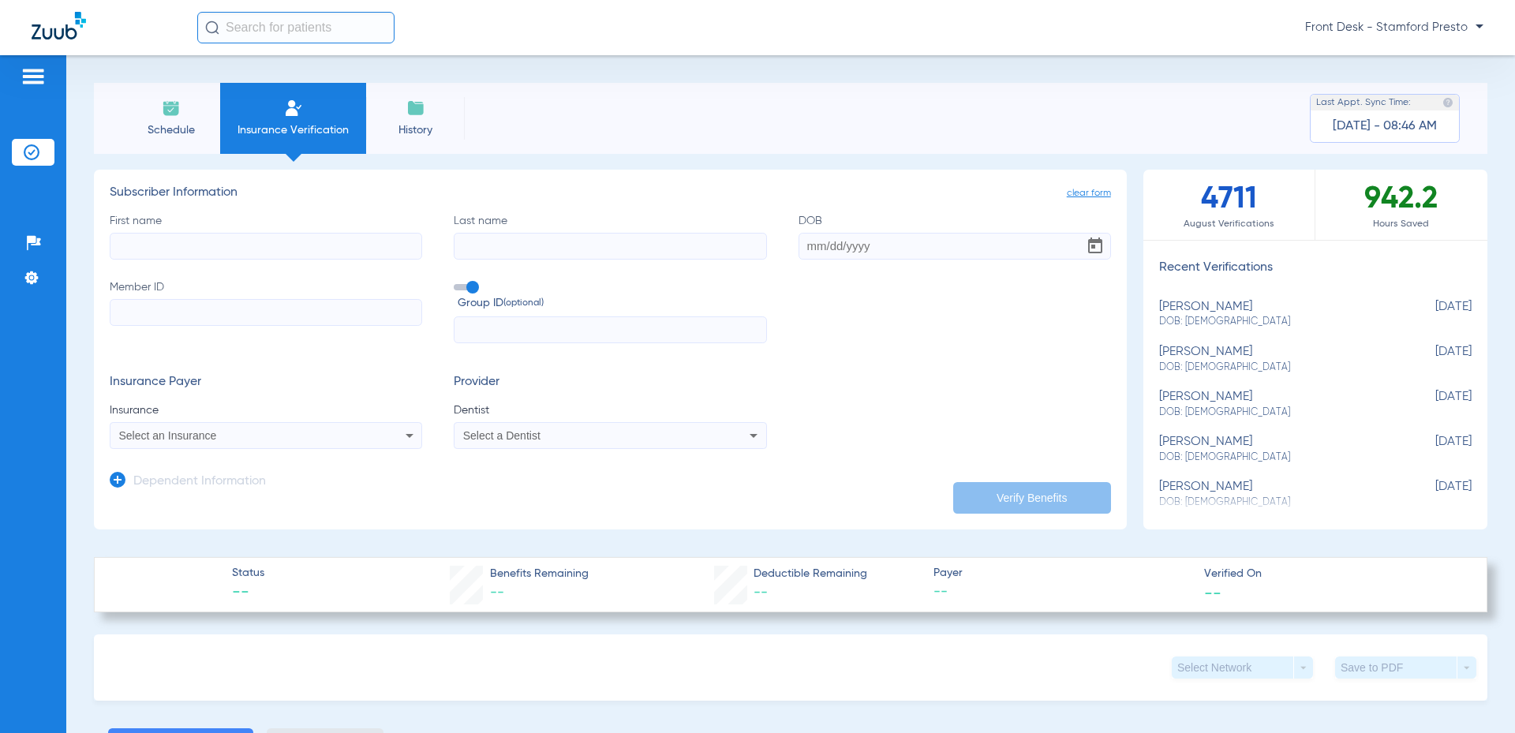
click at [300, 241] on input "First name" at bounding box center [266, 246] width 312 height 27
type input "s"
type input "Septemus"
click at [543, 237] on input "Last name" at bounding box center [610, 246] width 312 height 27
type input "[PERSON_NAME]"
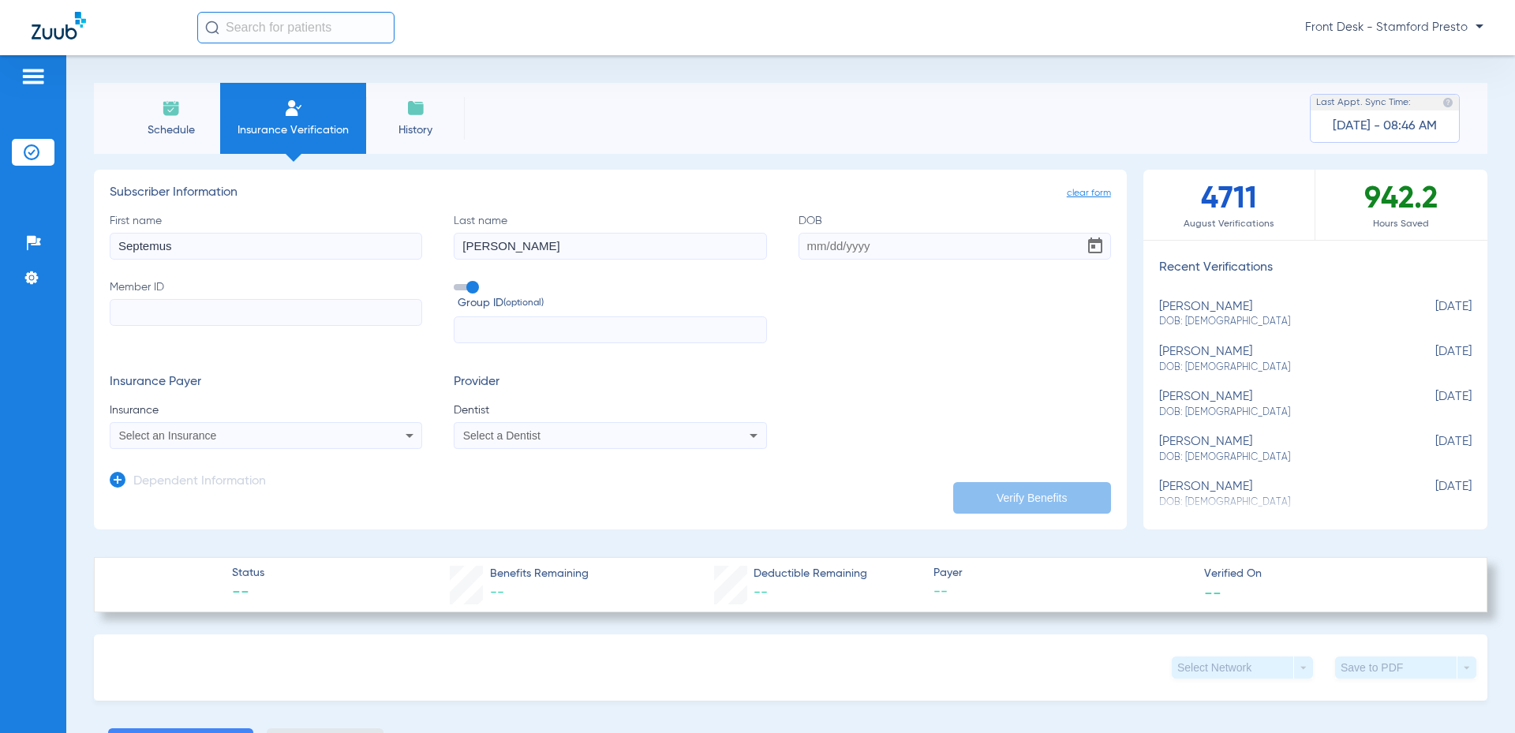
click at [237, 311] on input "Member ID" at bounding box center [266, 312] width 312 height 27
paste input "11978987201"
type input "11978987201"
click at [887, 249] on input "DOB" at bounding box center [954, 246] width 312 height 27
click at [850, 248] on input "DOB Required" at bounding box center [954, 246] width 312 height 27
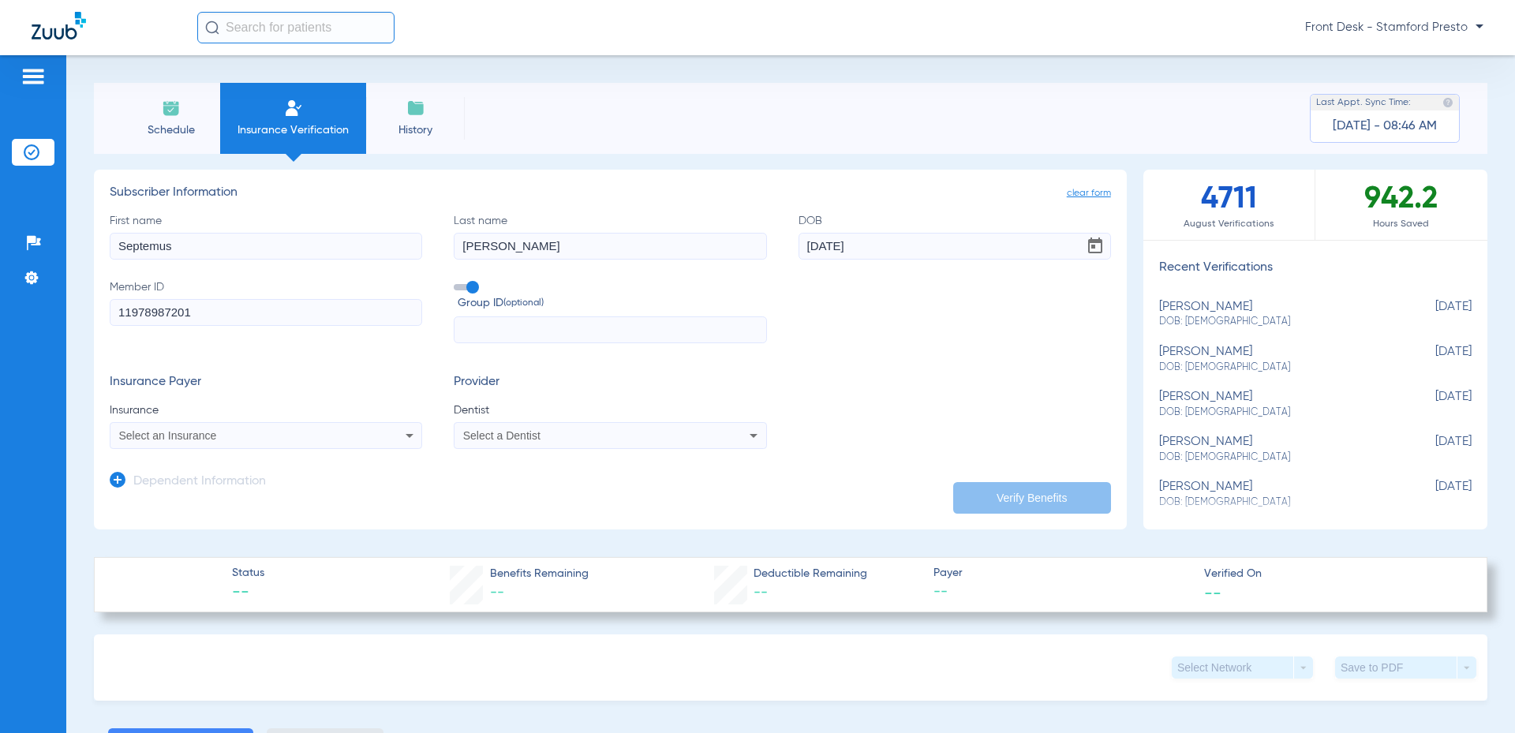
type input "10/24/1974"
click at [298, 439] on div "Select an Insurance" at bounding box center [237, 435] width 236 height 11
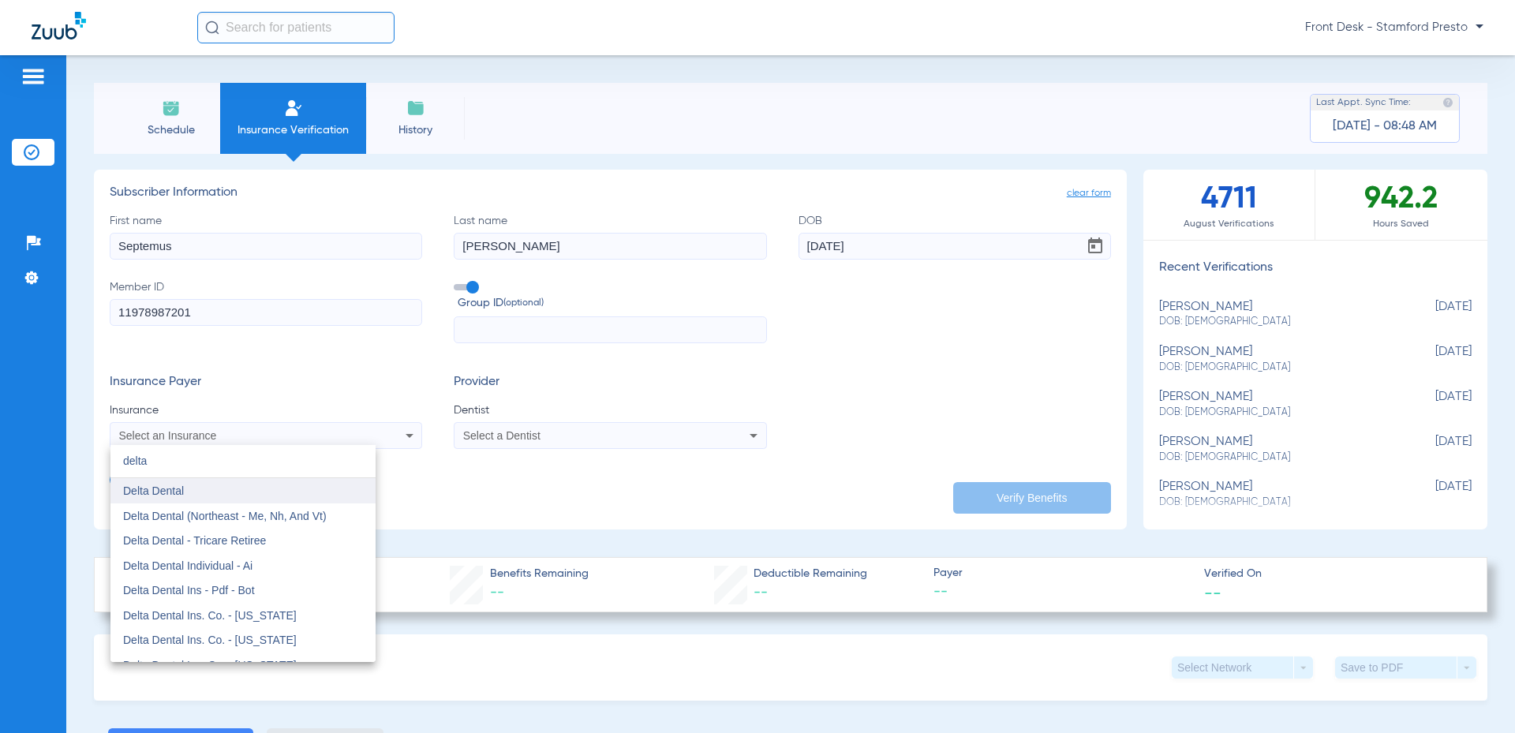
type input "delta"
click at [223, 499] on mat-option "Delta Dental" at bounding box center [242, 490] width 265 height 25
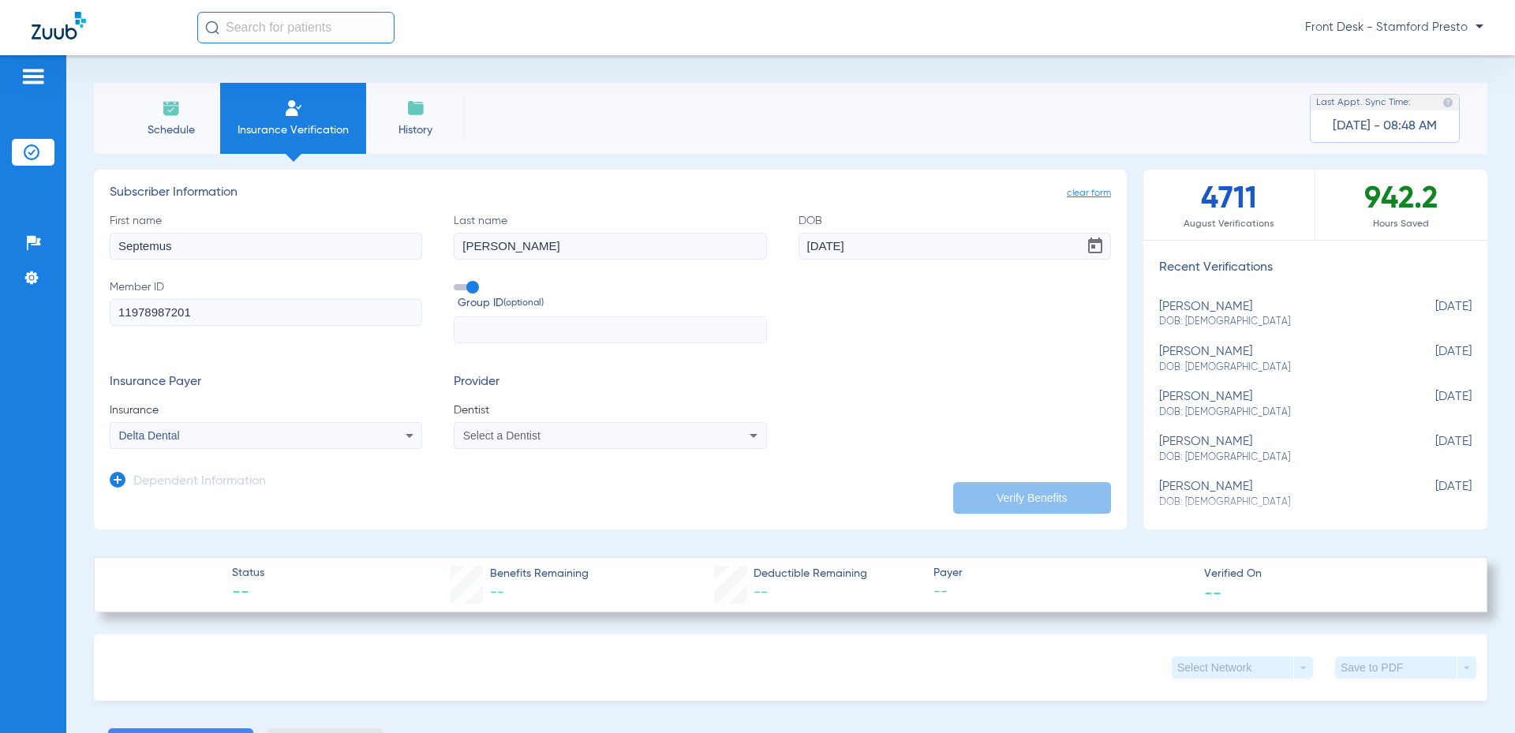
click at [542, 434] on div "Select a Dentist" at bounding box center [581, 435] width 236 height 11
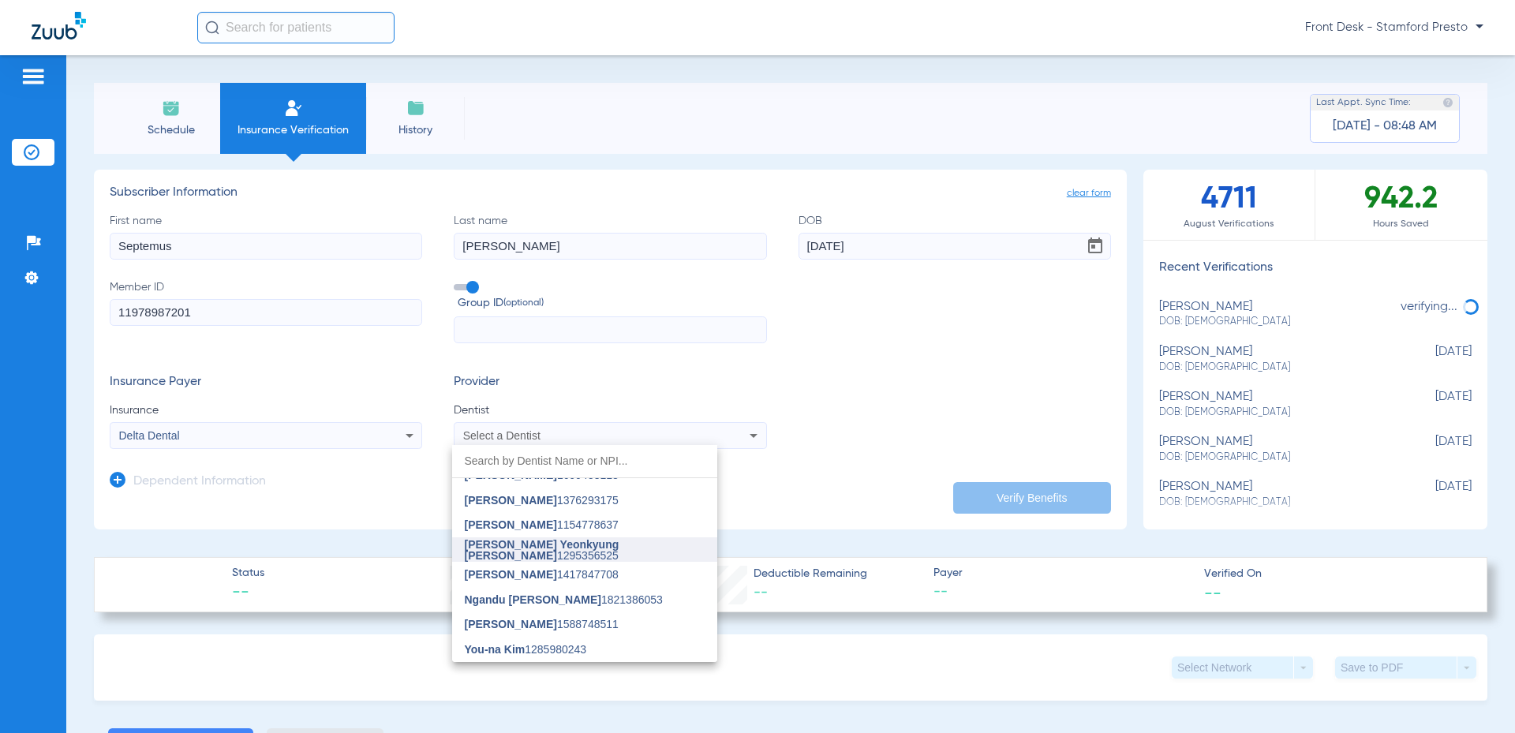
scroll to position [316, 0]
click at [534, 508] on mat-option "Jenny Liu 1376293175" at bounding box center [584, 498] width 265 height 25
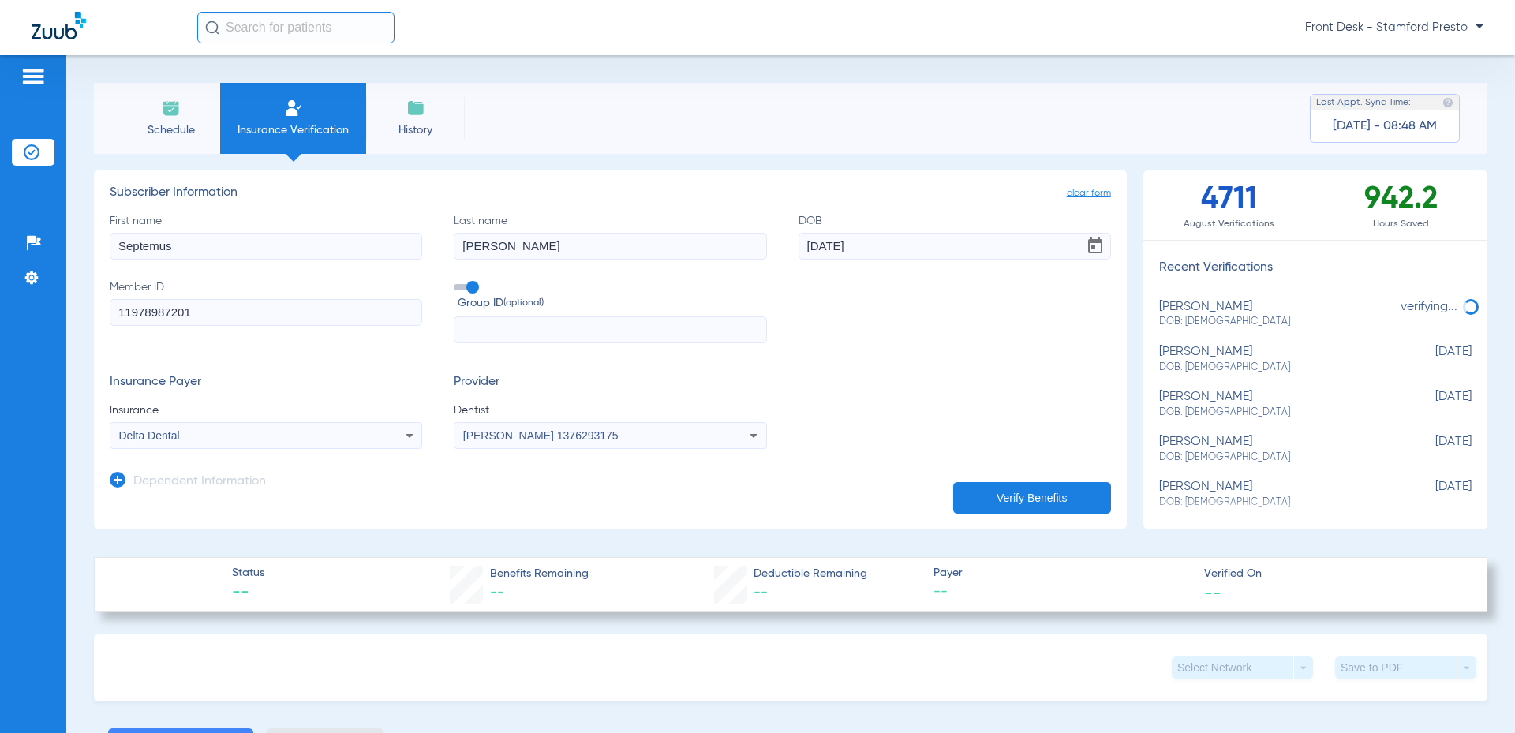
click at [1033, 491] on button "Verify Benefits" at bounding box center [1032, 498] width 158 height 32
click at [944, 248] on input "10/24/1974" at bounding box center [954, 246] width 312 height 27
type input "10/24/1974"
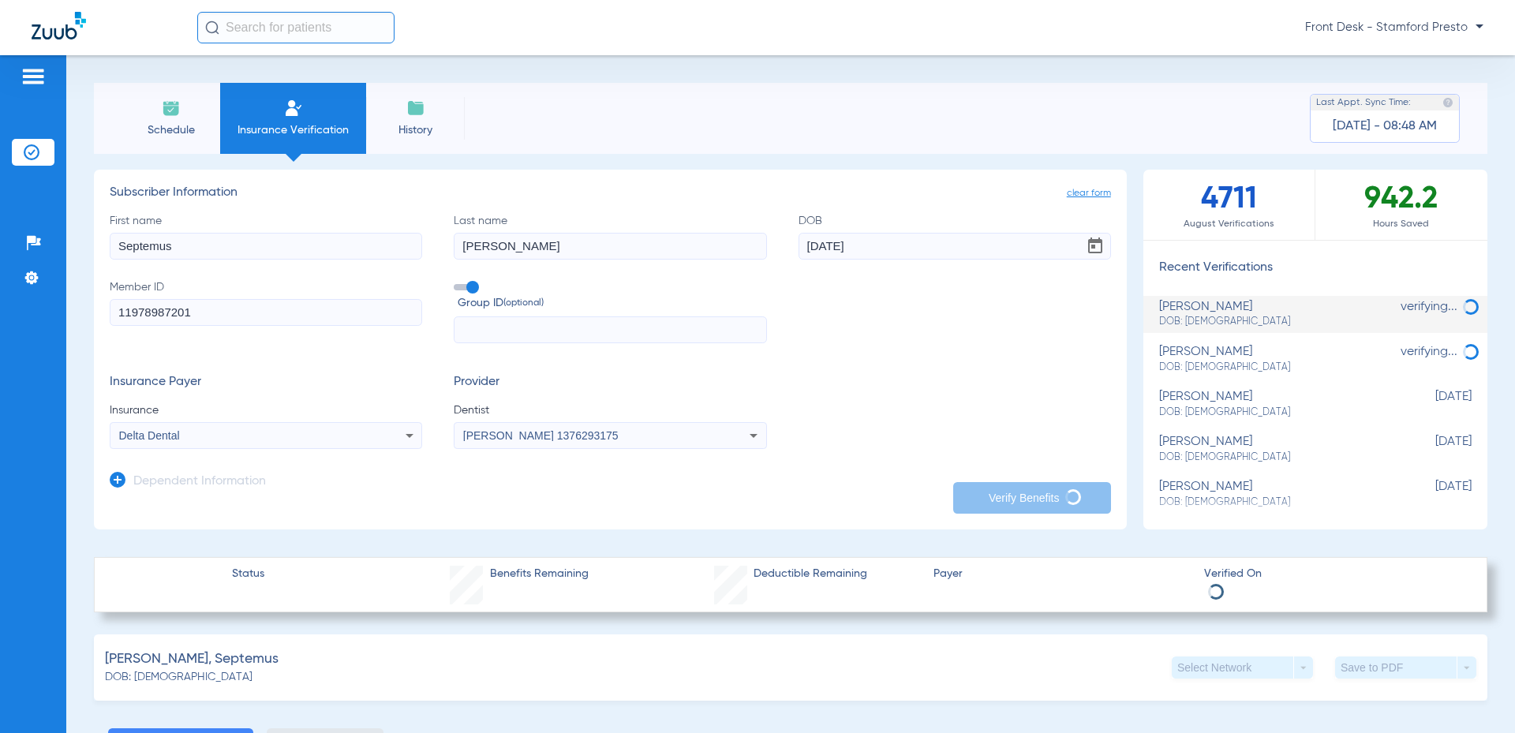
click at [214, 113] on li "Schedule" at bounding box center [170, 118] width 99 height 71
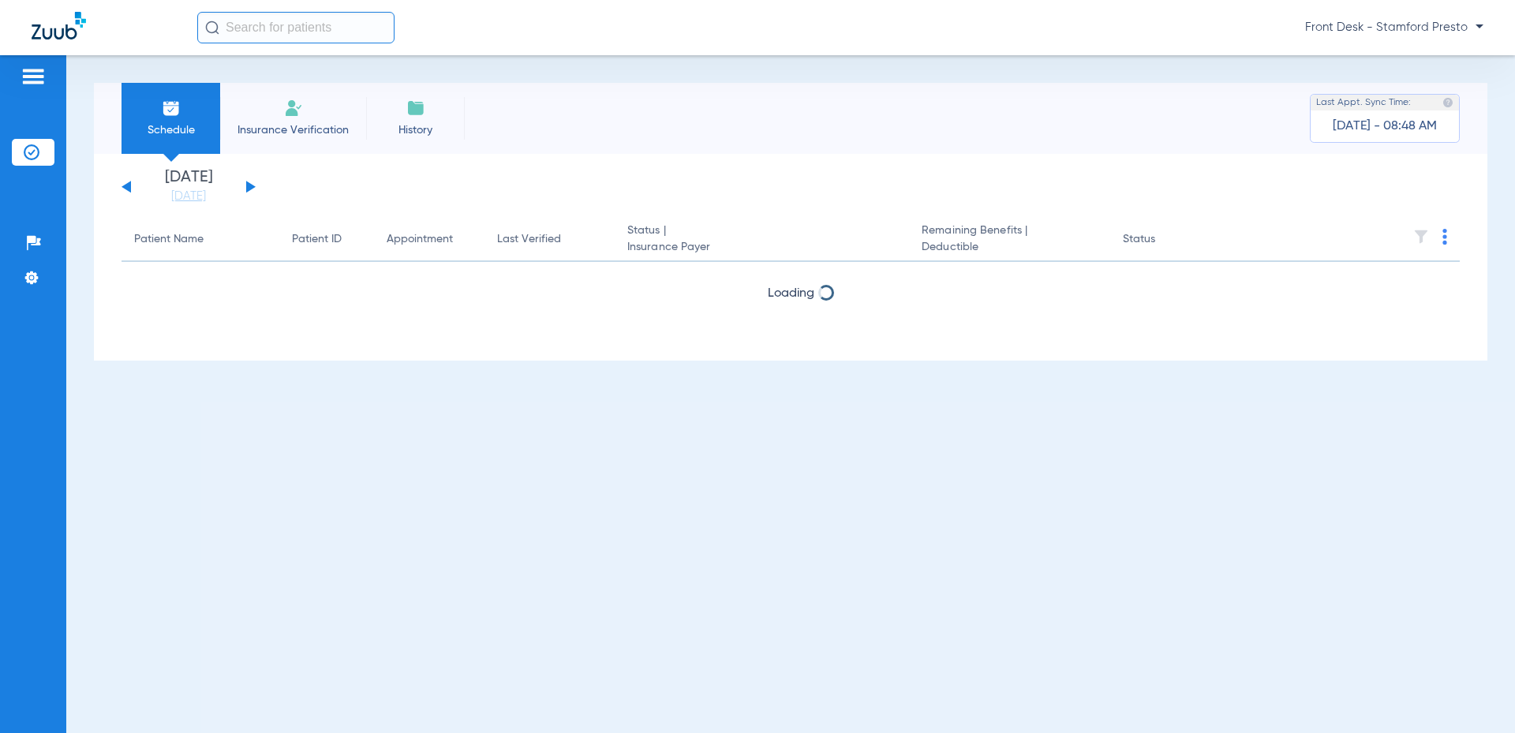
click at [267, 115] on li "Insurance Verification" at bounding box center [293, 118] width 146 height 71
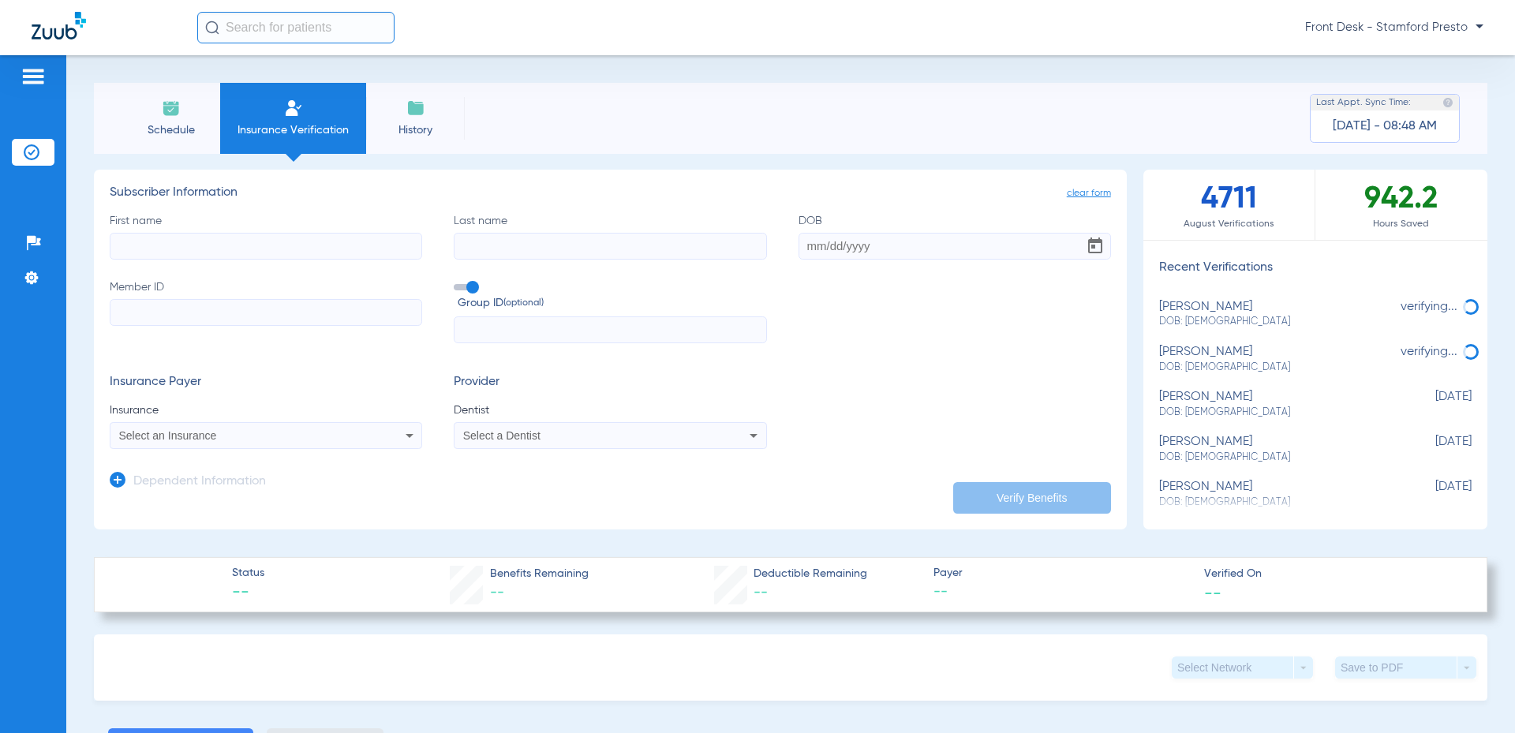
click at [842, 255] on input "DOB" at bounding box center [954, 246] width 312 height 27
type input "[DATE]"
click at [219, 244] on input "First name" at bounding box center [266, 246] width 312 height 27
type input "Septemus"
drag, startPoint x: 652, startPoint y: 254, endPoint x: 639, endPoint y: 249, distance: 14.2
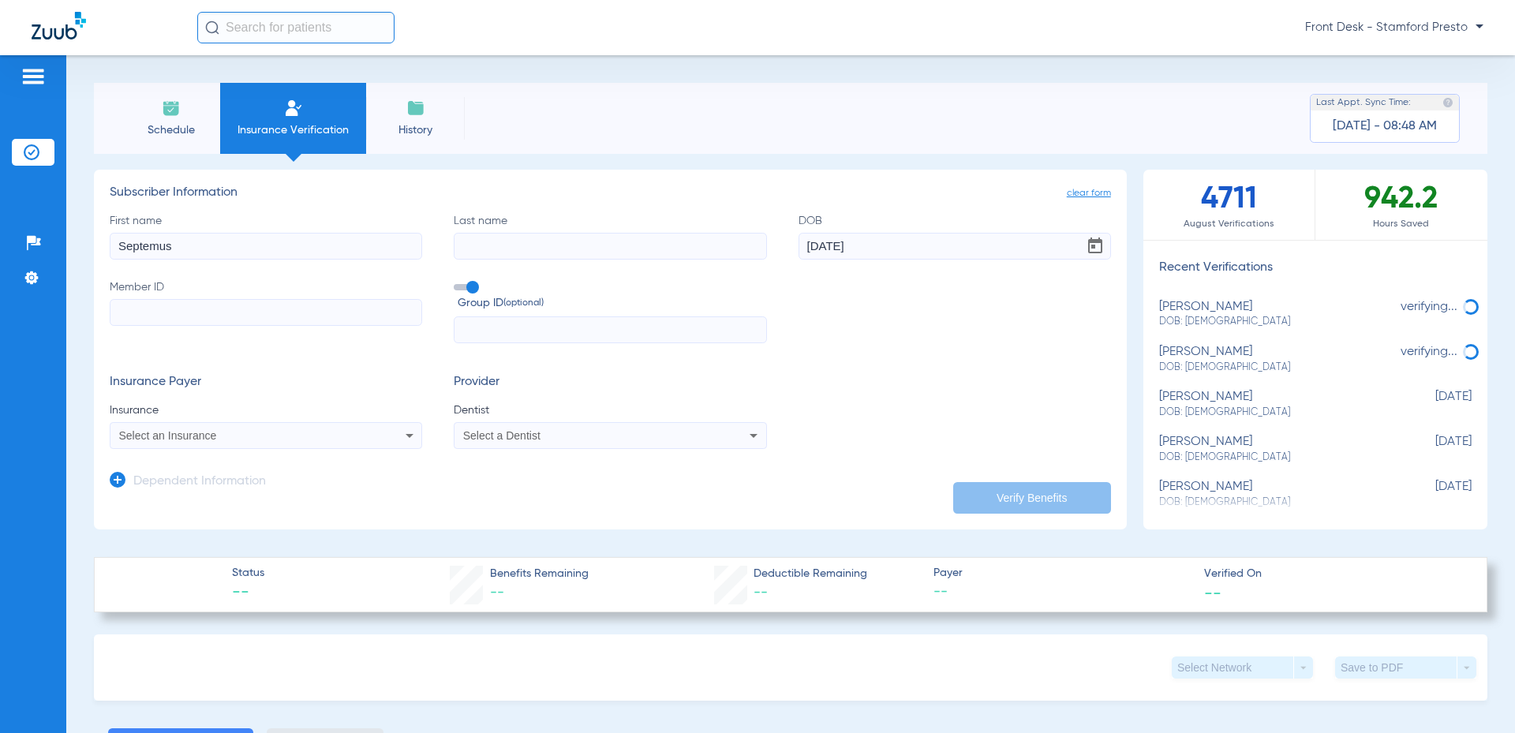
click at [649, 254] on input "Last name" at bounding box center [610, 246] width 312 height 27
type input "[PERSON_NAME]"
click at [177, 308] on input "Member ID" at bounding box center [266, 312] width 312 height 27
paste input "11978987201"
type input "11978987201"
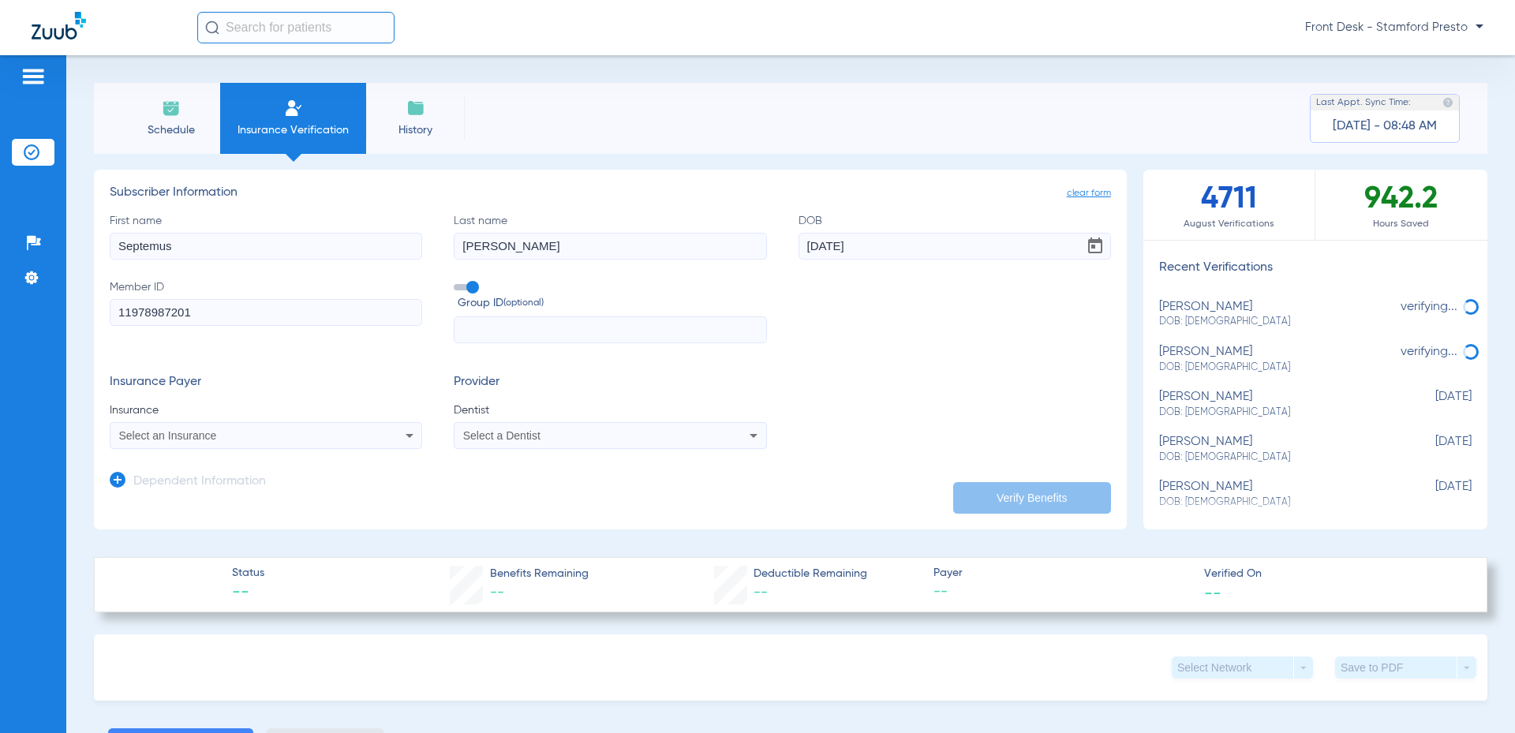
click at [236, 445] on div "Select an Insurance" at bounding box center [265, 435] width 311 height 19
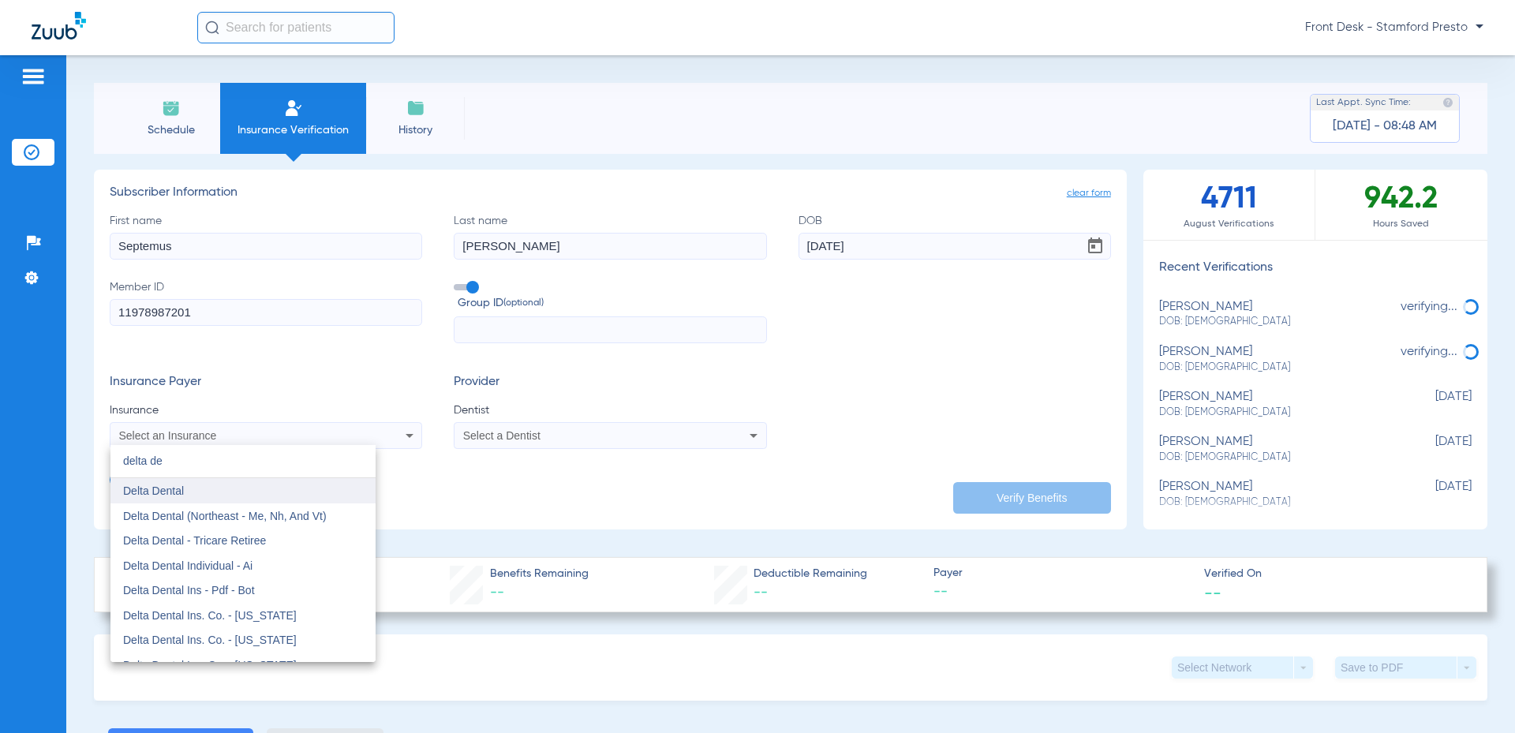
type input "delta de"
drag, startPoint x: 272, startPoint y: 495, endPoint x: 446, endPoint y: 450, distance: 179.3
click at [280, 495] on mat-option "Delta Dental" at bounding box center [242, 490] width 265 height 25
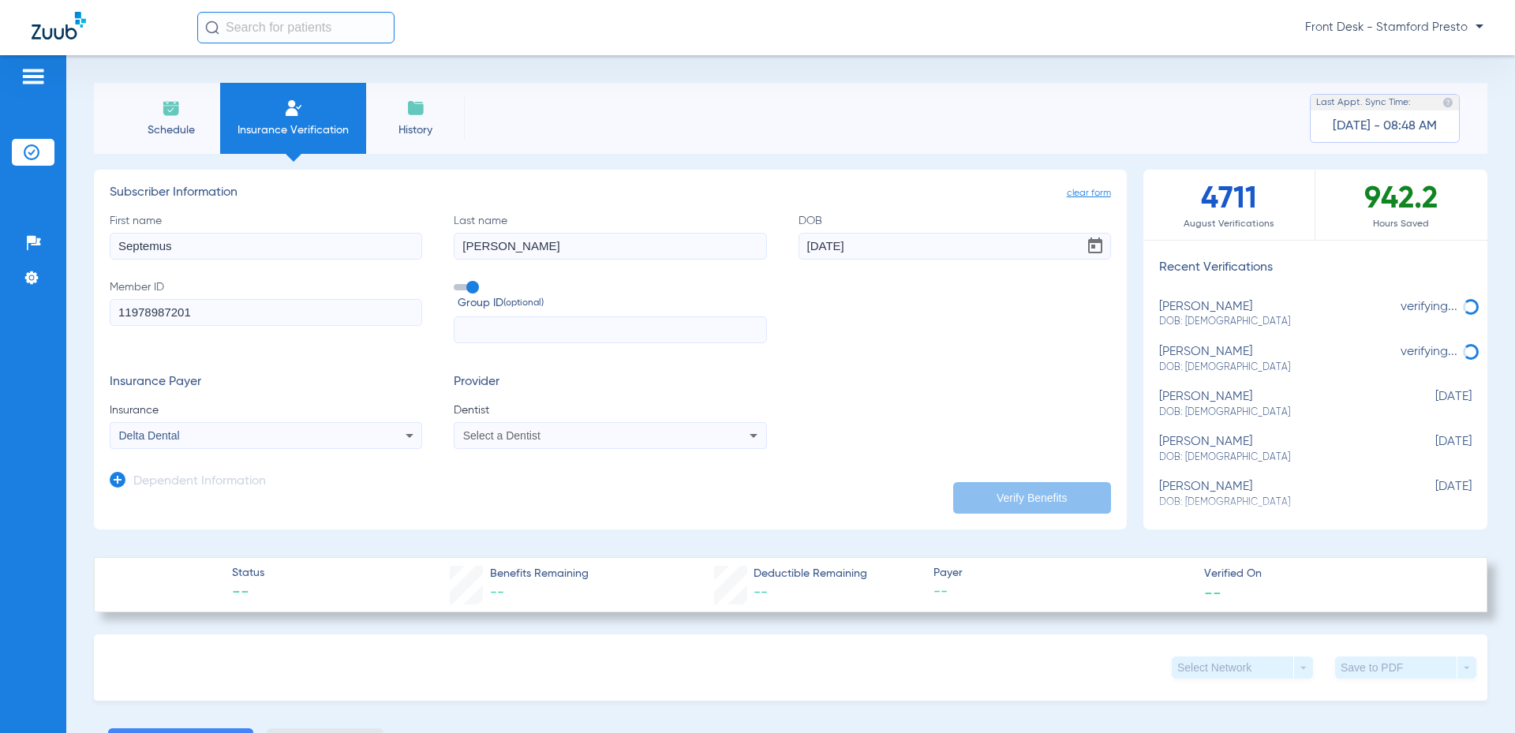
click at [494, 444] on div "Select a Dentist" at bounding box center [609, 435] width 311 height 19
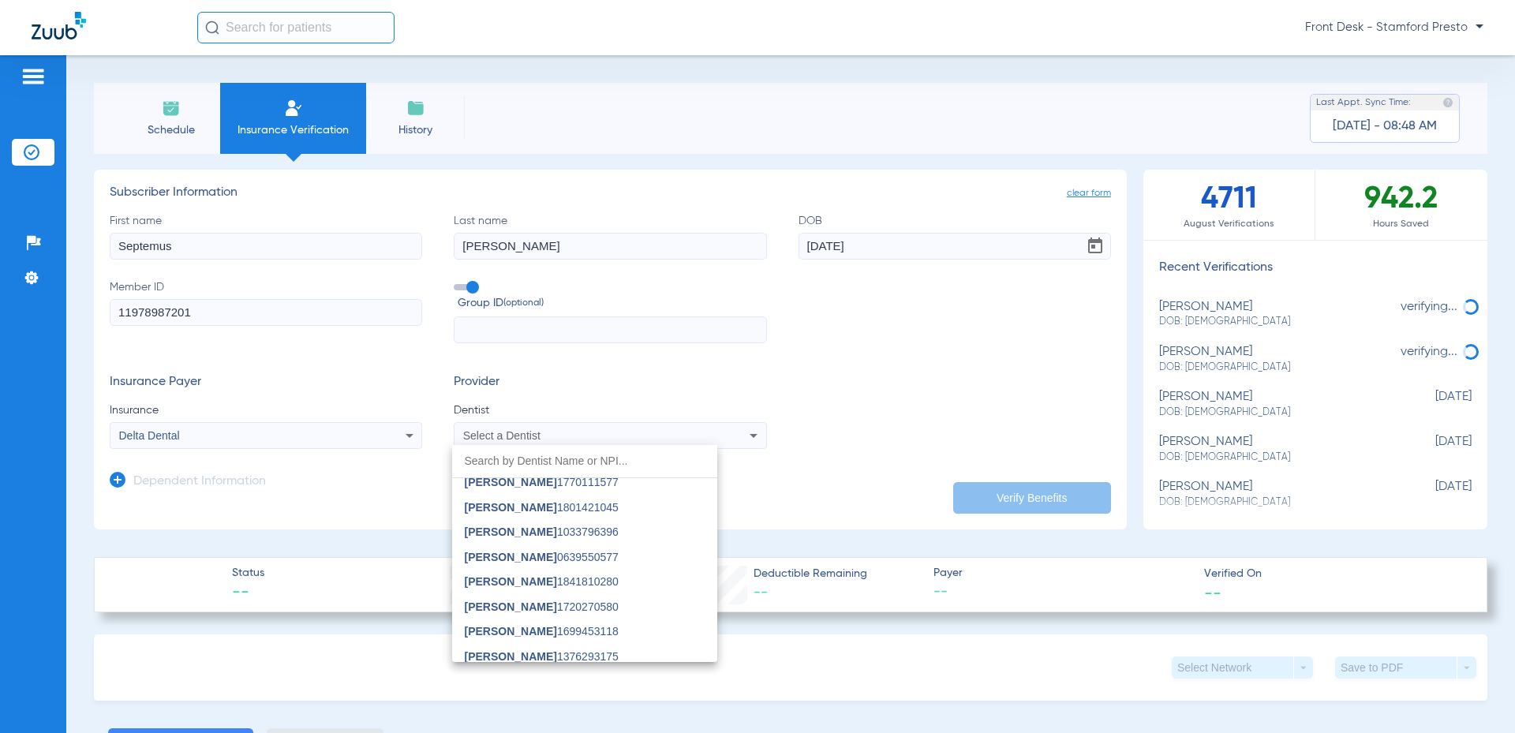
scroll to position [237, 0]
click at [572, 576] on span "Jenny Liu 1376293175" at bounding box center [542, 577] width 154 height 11
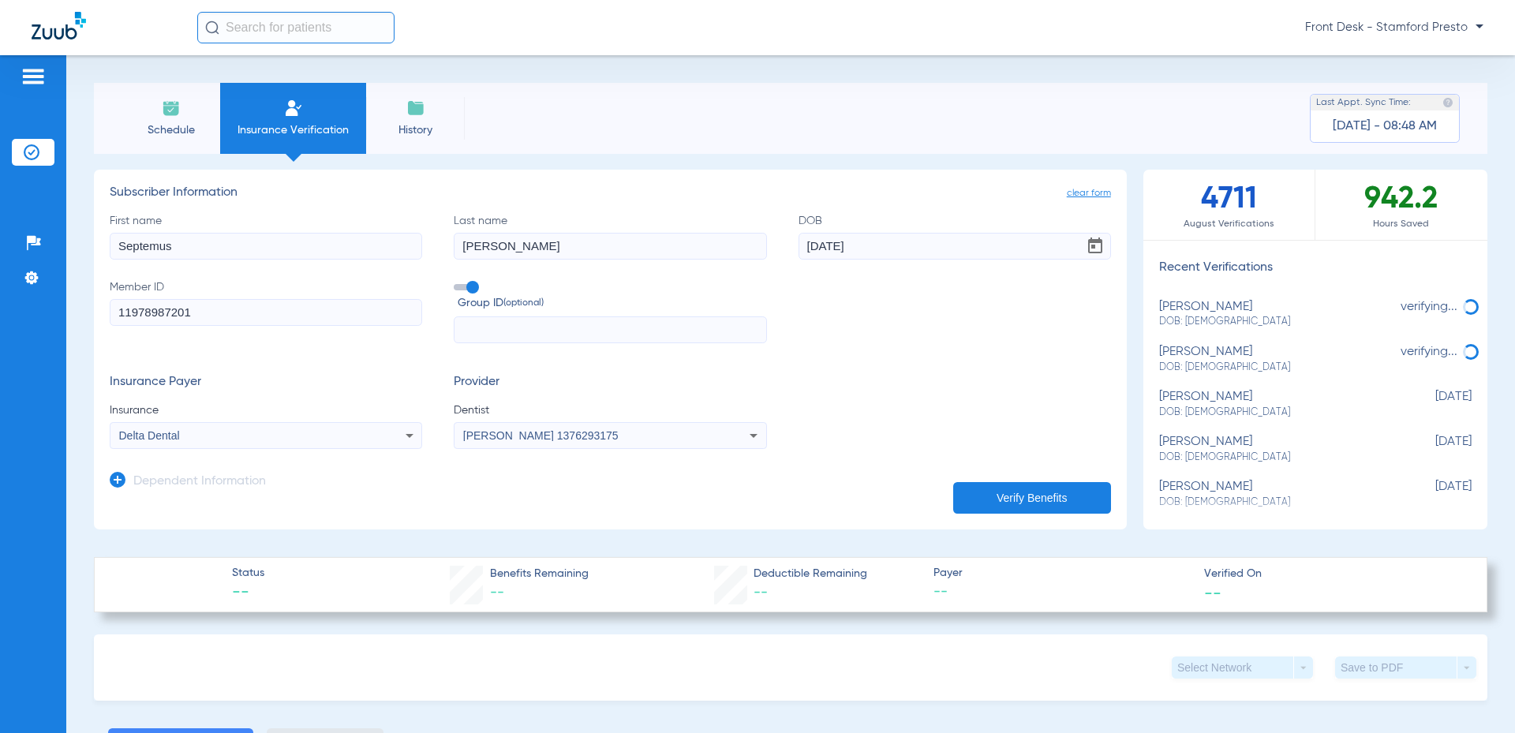
click at [957, 494] on button "Verify Benefits" at bounding box center [1032, 498] width 158 height 32
drag, startPoint x: 1437, startPoint y: 308, endPoint x: 1486, endPoint y: 279, distance: 57.0
click at [1486, 279] on div "Schedule Insurance Verification History Last Appt. Sync Time: Today - 08:48 AM …" at bounding box center [790, 394] width 1448 height 678
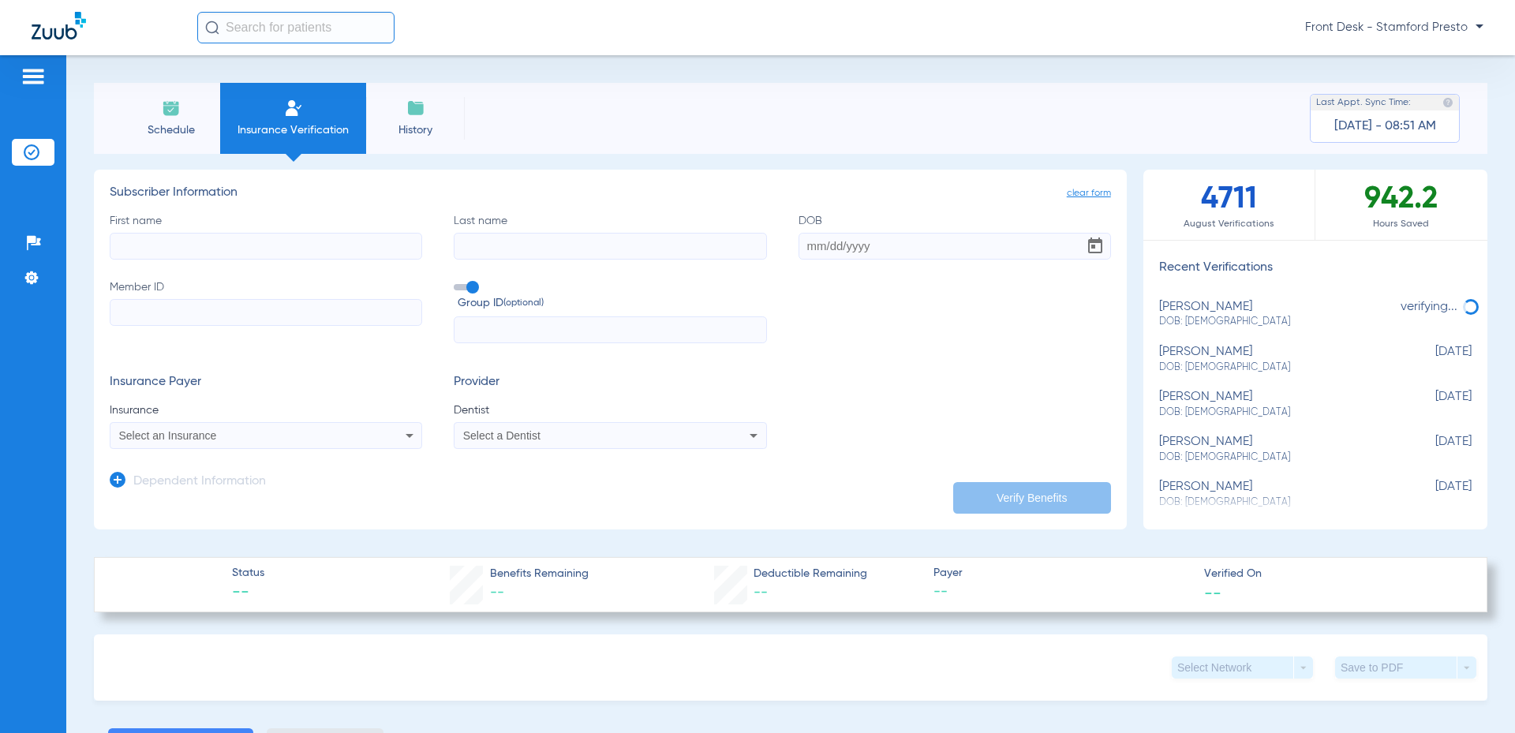
click at [1232, 353] on div "septemus [PERSON_NAME]: [DEMOGRAPHIC_DATA]" at bounding box center [1275, 359] width 233 height 29
type input "Septemus"
type input "[PERSON_NAME]"
type input "[DATE]"
type input "11978987201"
